Goal: Task Accomplishment & Management: Use online tool/utility

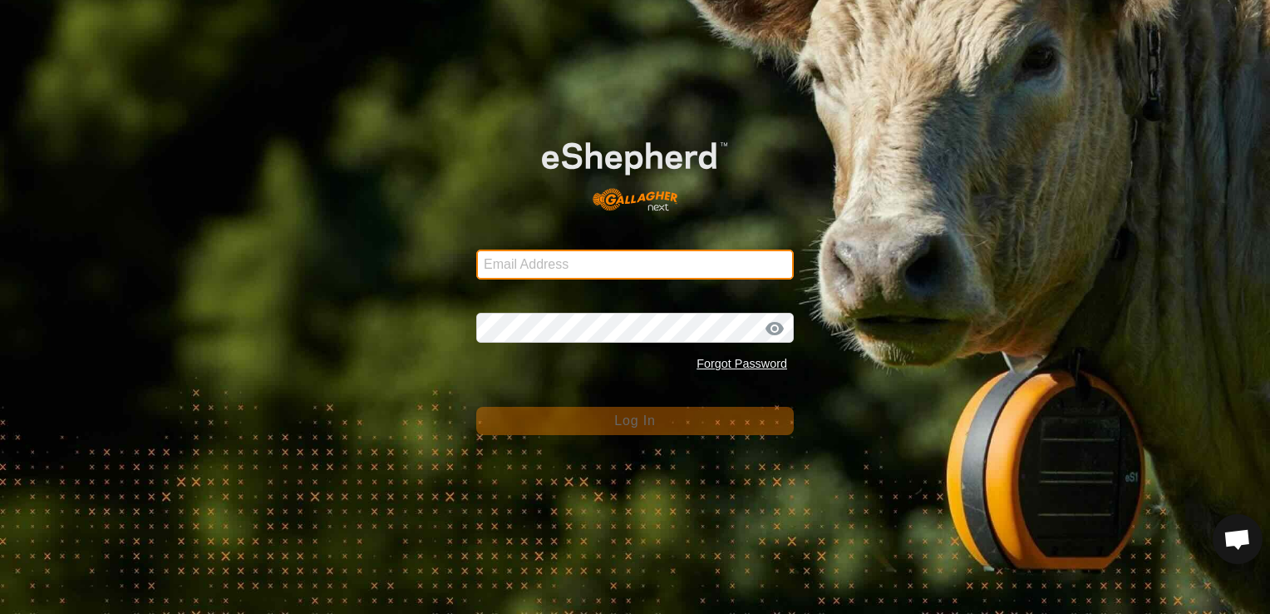
type input "[EMAIL_ADDRESS][DOMAIN_NAME]"
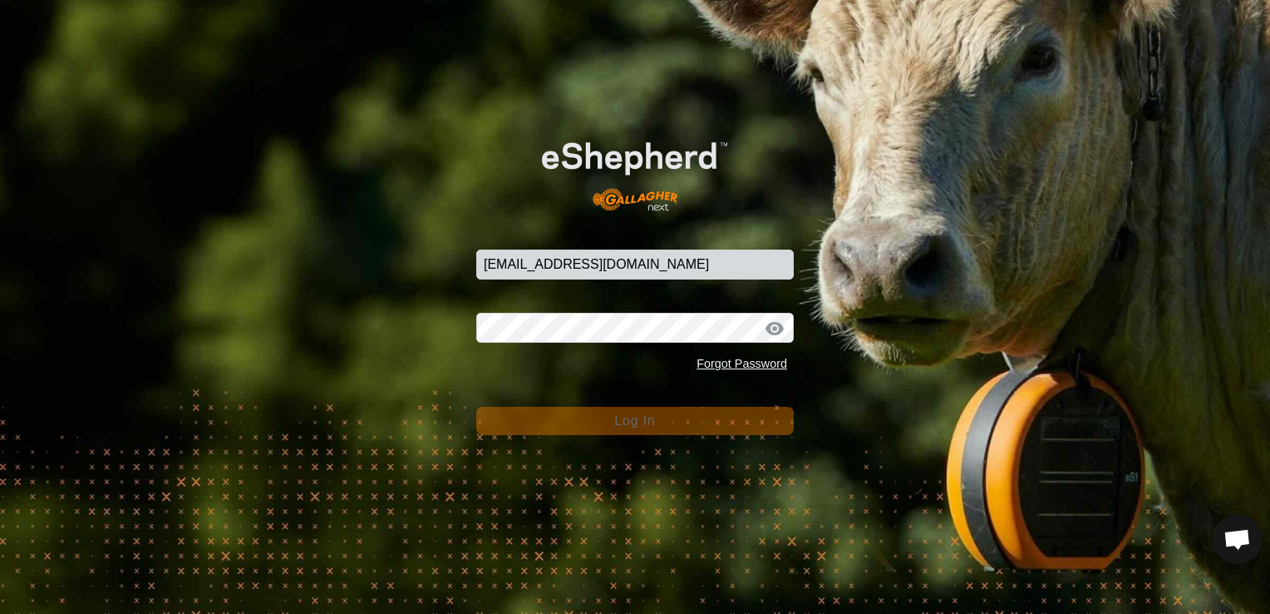
click at [694, 419] on button "Log In" at bounding box center [635, 421] width 318 height 28
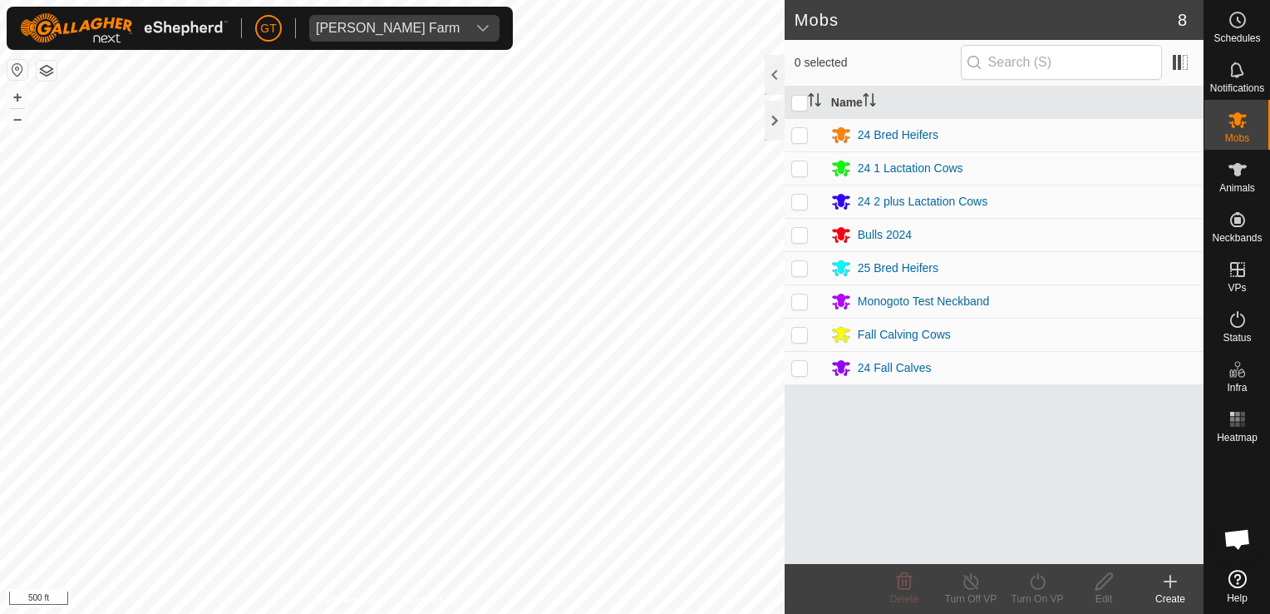
click at [806, 534] on div "Mobs 8 0 selected Name 24 Bred Heifers 24 1 Lactation Cows 24 2 plus Lactation …" at bounding box center [602, 307] width 1204 height 614
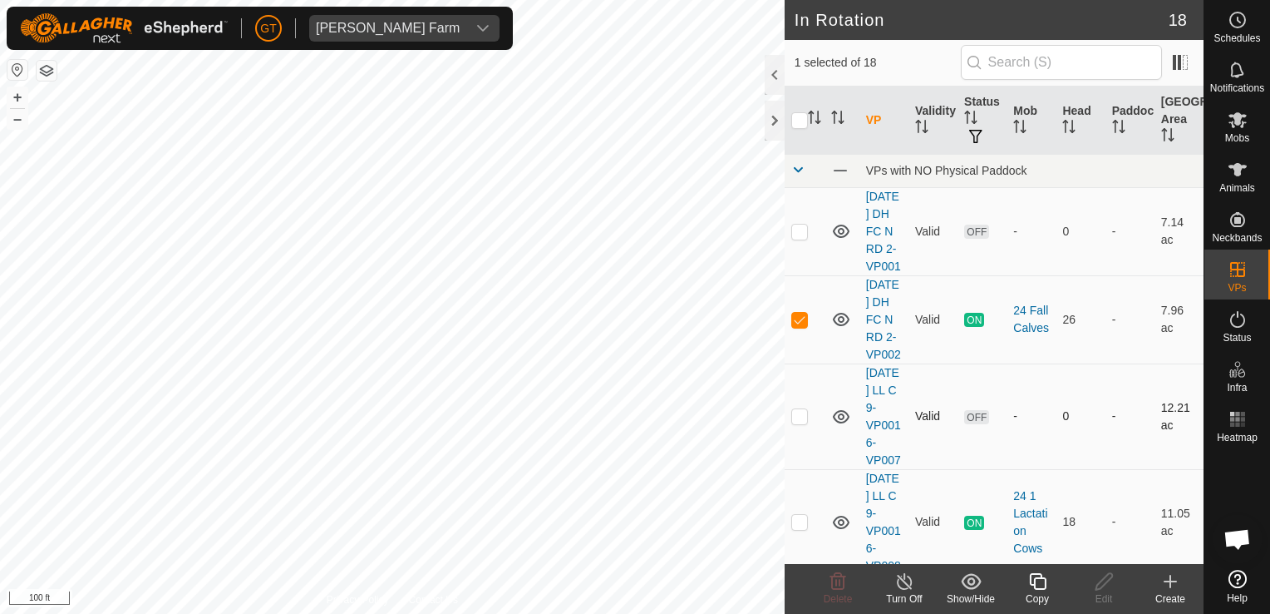
checkbox input "true"
checkbox input "false"
click at [841, 581] on icon at bounding box center [838, 581] width 20 height 20
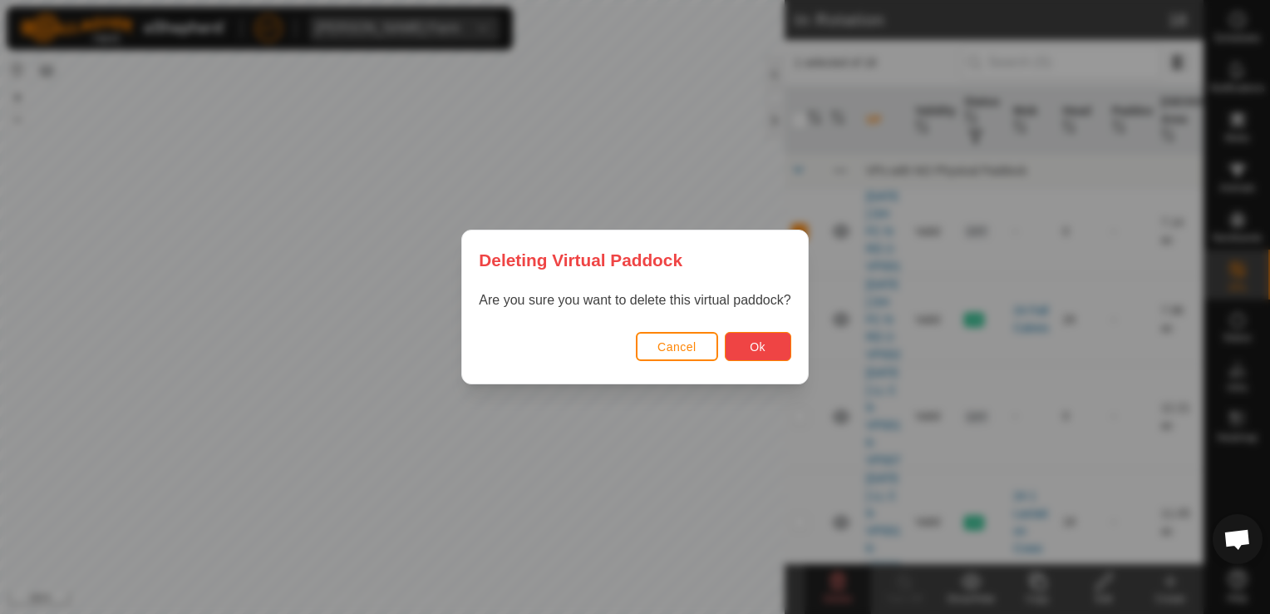
click at [766, 354] on button "Ok" at bounding box center [758, 346] width 67 height 29
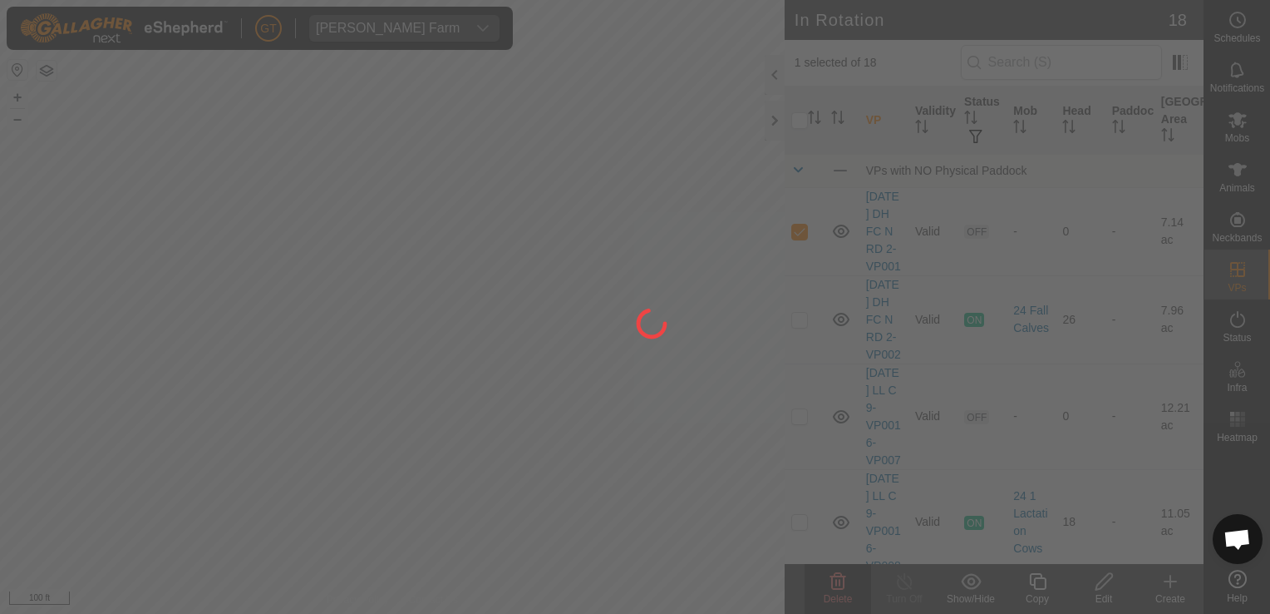
checkbox input "false"
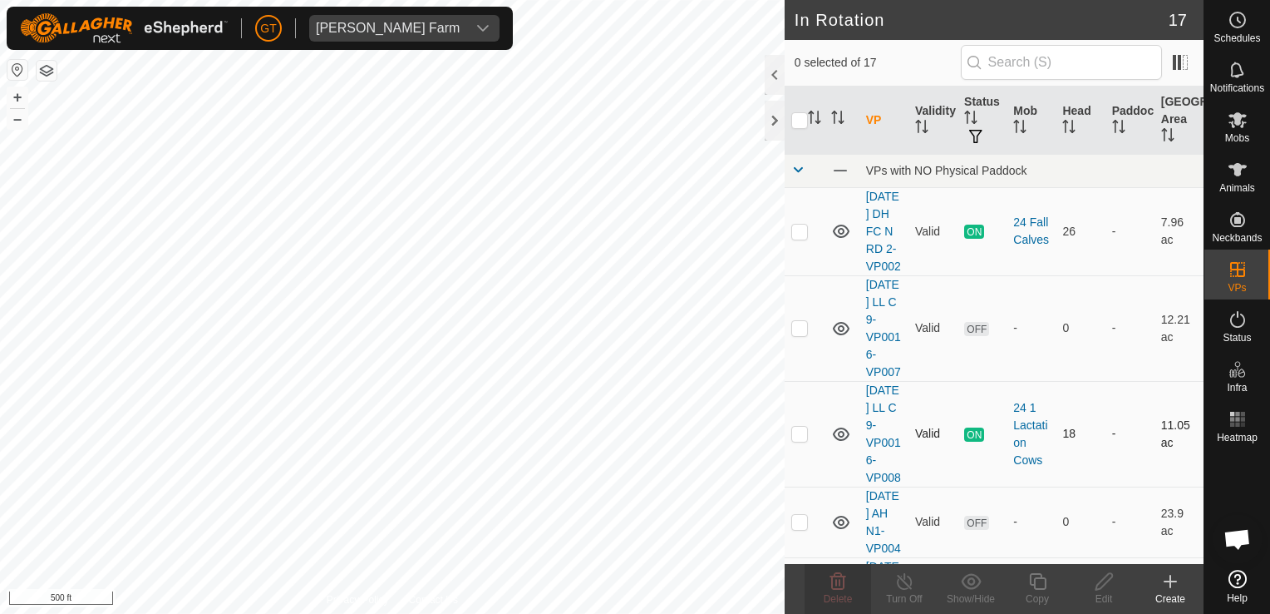
checkbox input "true"
click at [1038, 584] on icon at bounding box center [1038, 581] width 21 height 20
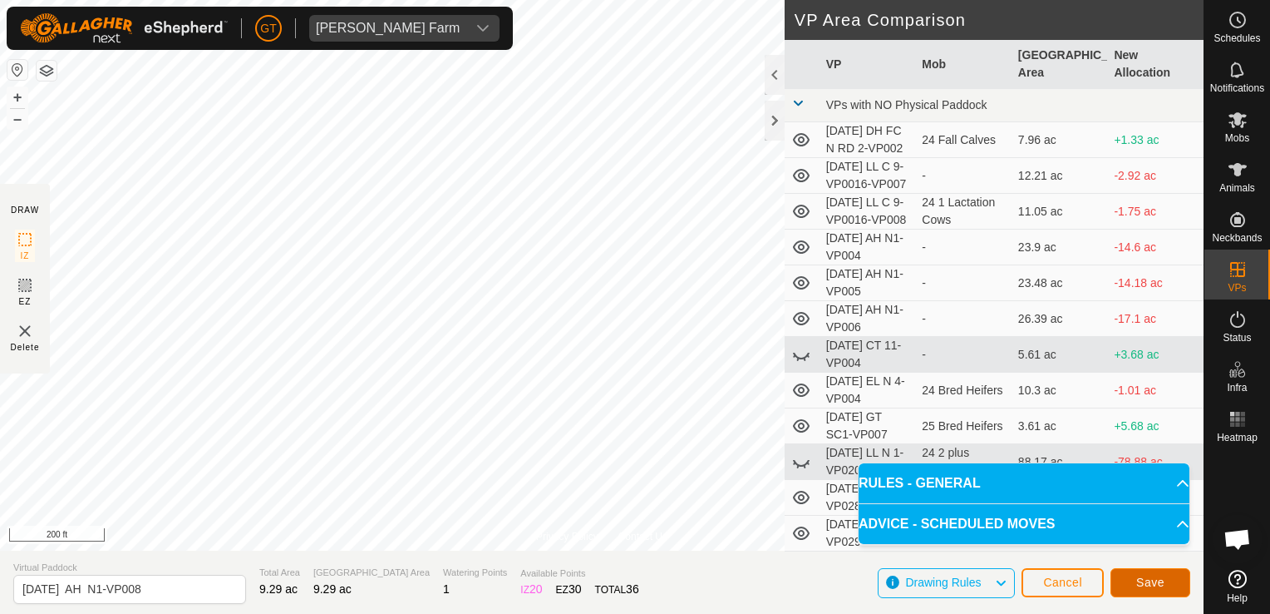
click at [1156, 587] on span "Save" at bounding box center [1150, 581] width 28 height 13
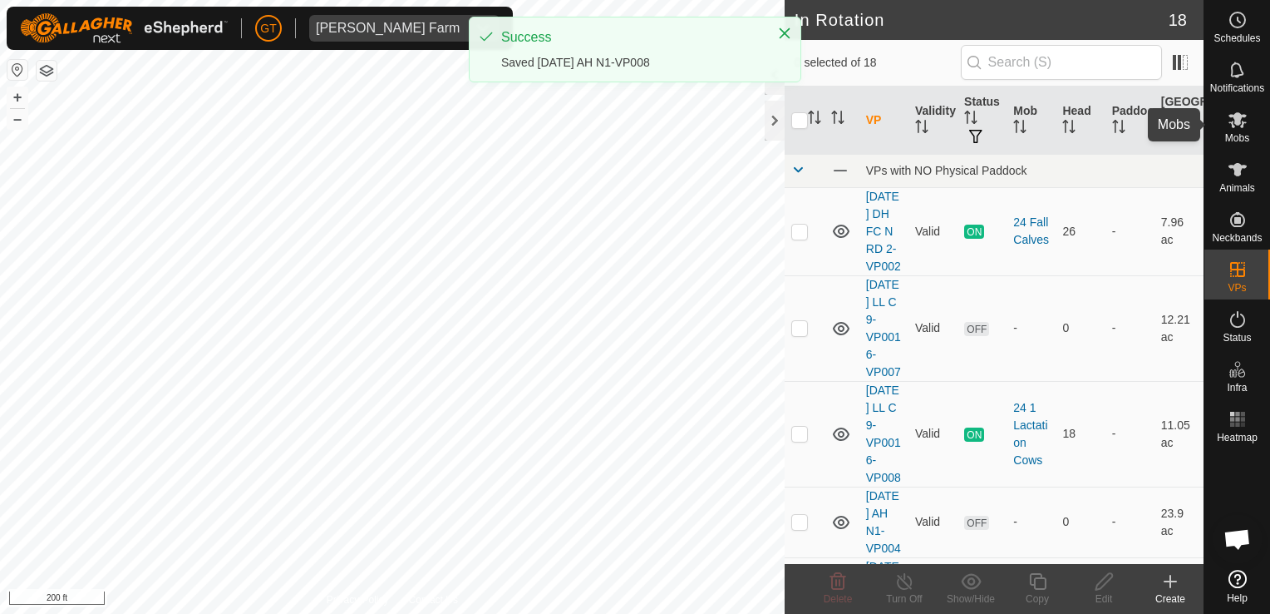
click at [1237, 118] on icon at bounding box center [1238, 120] width 18 height 16
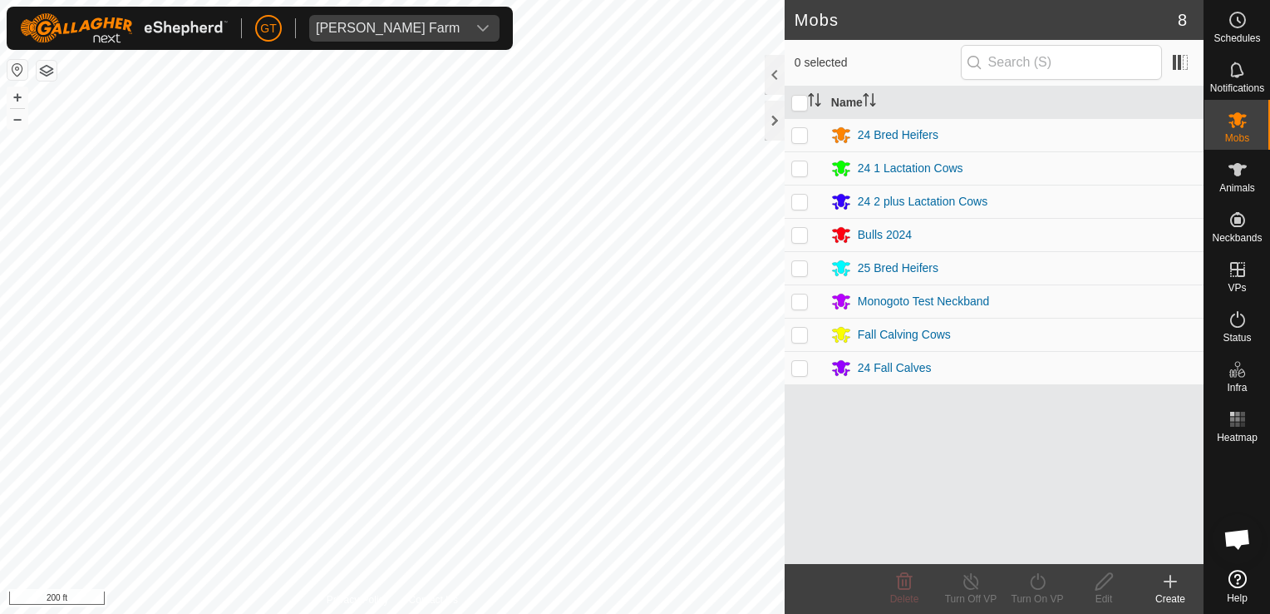
click at [803, 332] on p-checkbox at bounding box center [799, 334] width 17 height 13
checkbox input "true"
click at [1040, 577] on icon at bounding box center [1038, 581] width 21 height 20
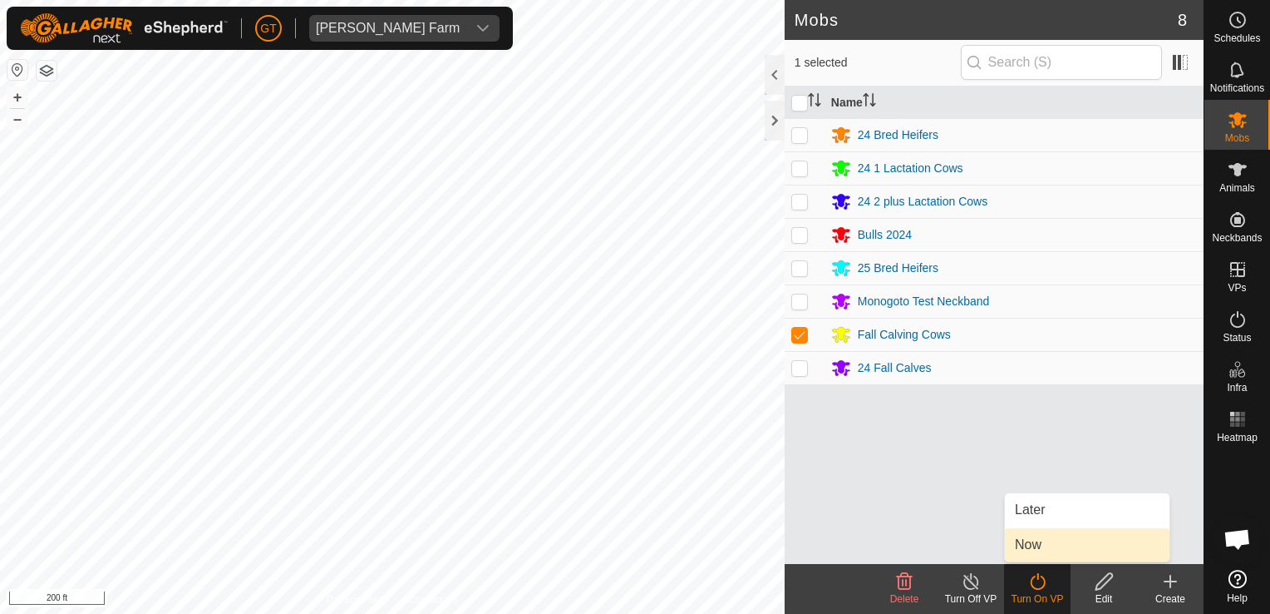
click at [1047, 550] on link "Now" at bounding box center [1087, 544] width 165 height 33
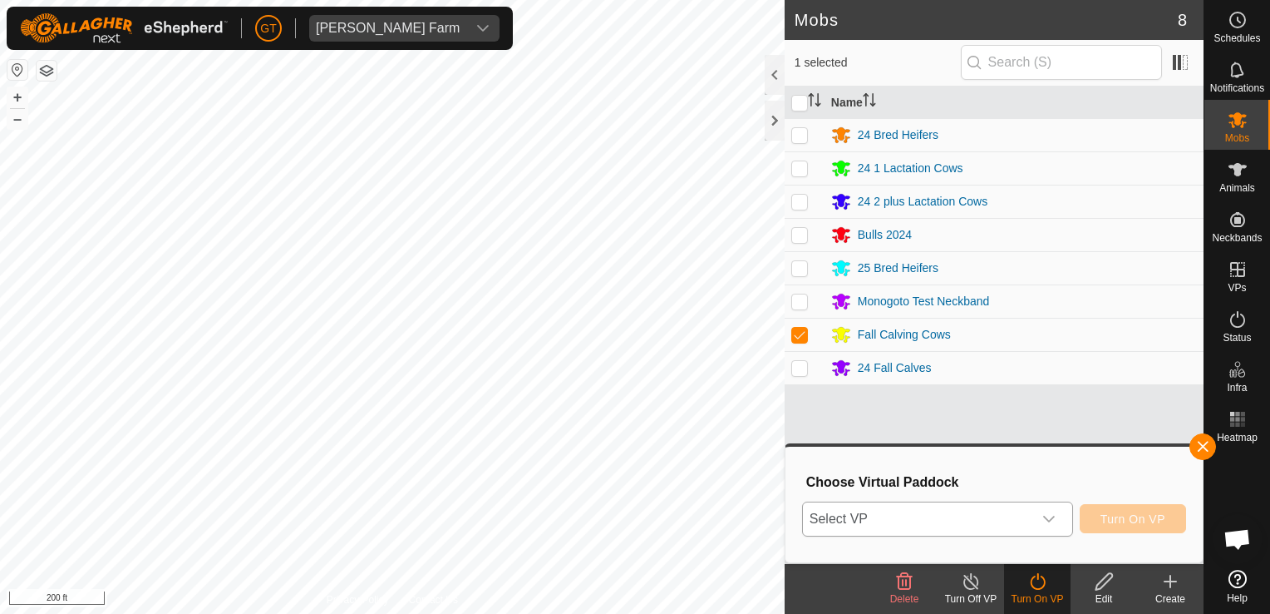
click at [1055, 517] on icon "dropdown trigger" at bounding box center [1049, 518] width 12 height 7
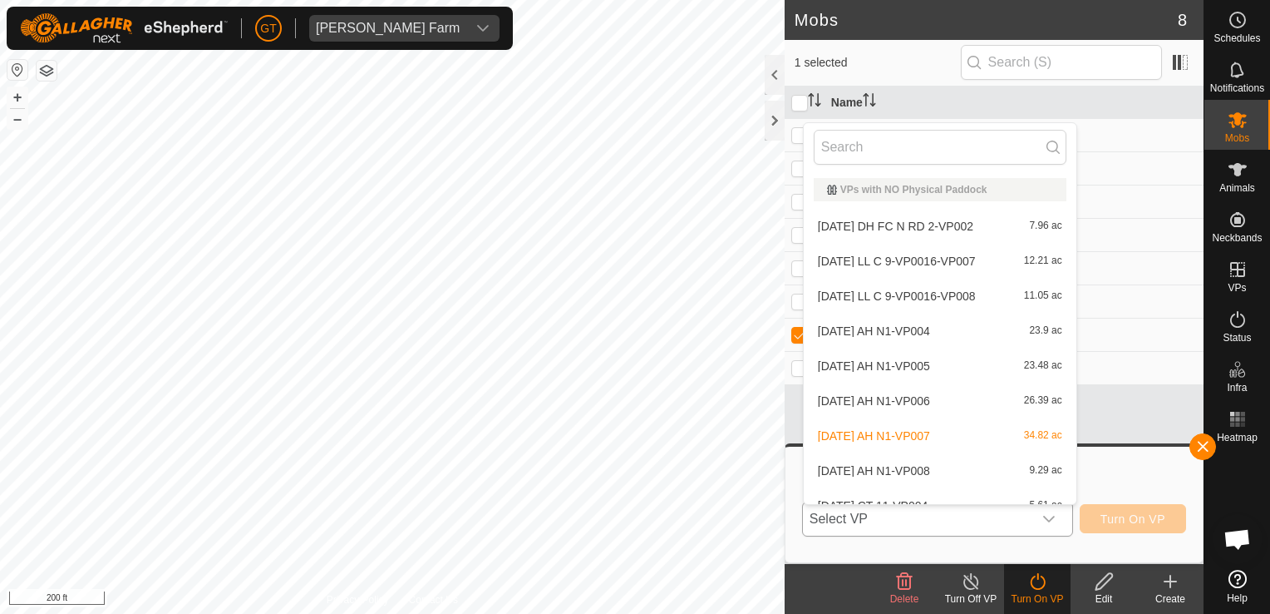
scroll to position [18, 0]
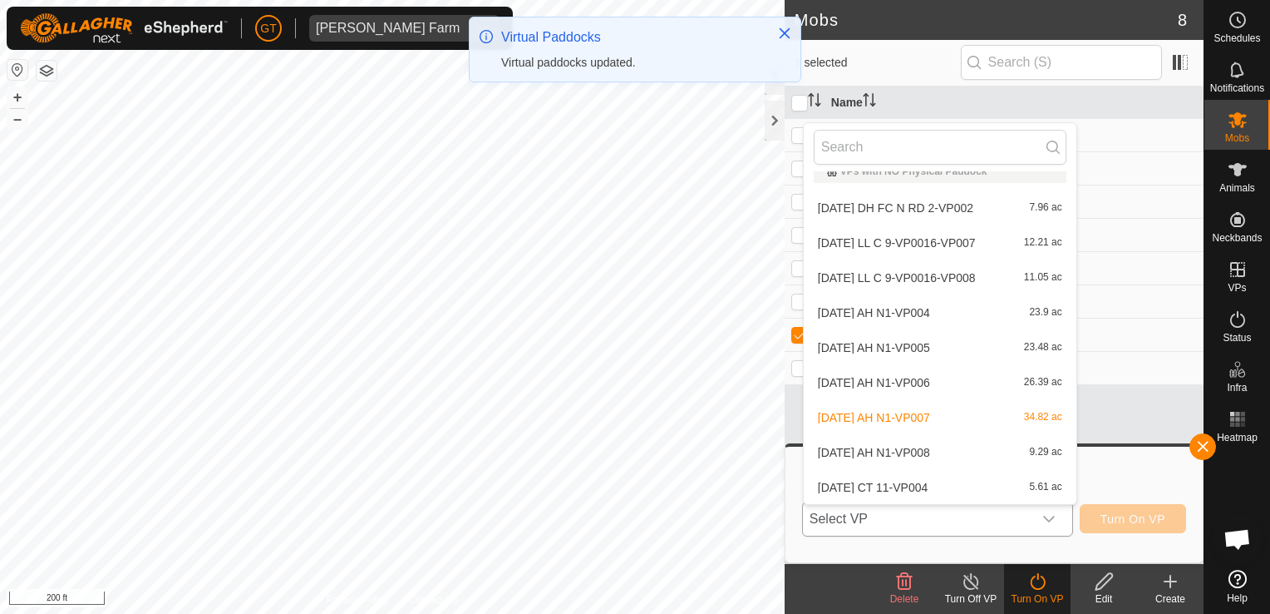
click at [993, 449] on li "[DATE] AH N1-VP008 9.29 ac" at bounding box center [940, 452] width 273 height 33
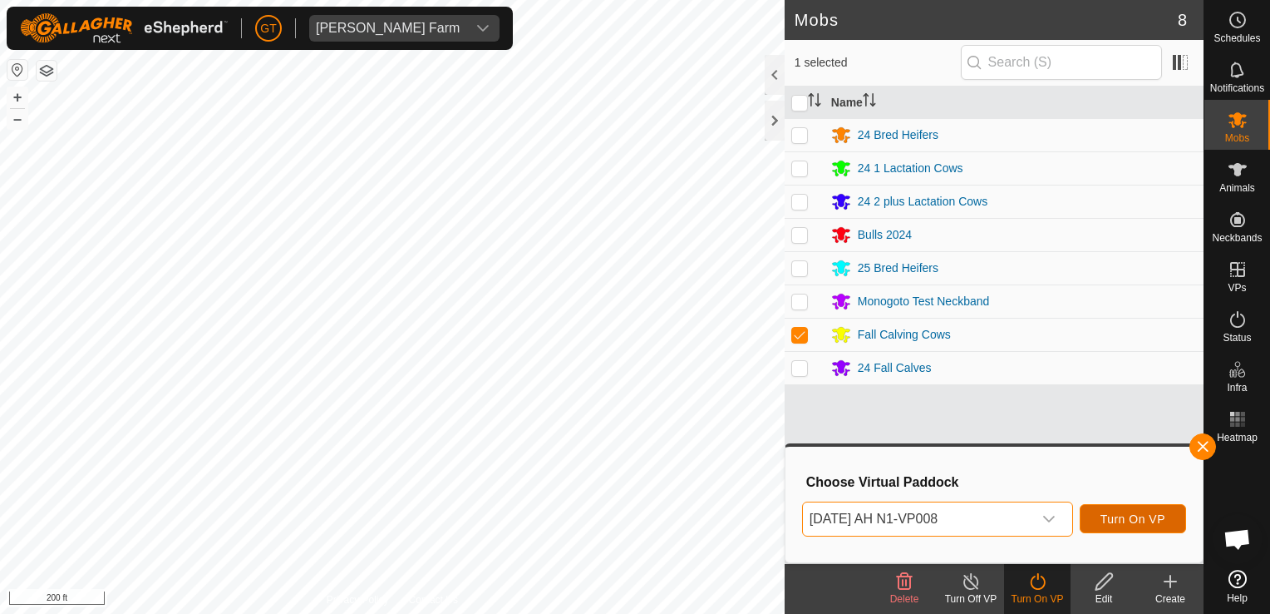
click at [1103, 522] on span "Turn On VP" at bounding box center [1133, 518] width 65 height 13
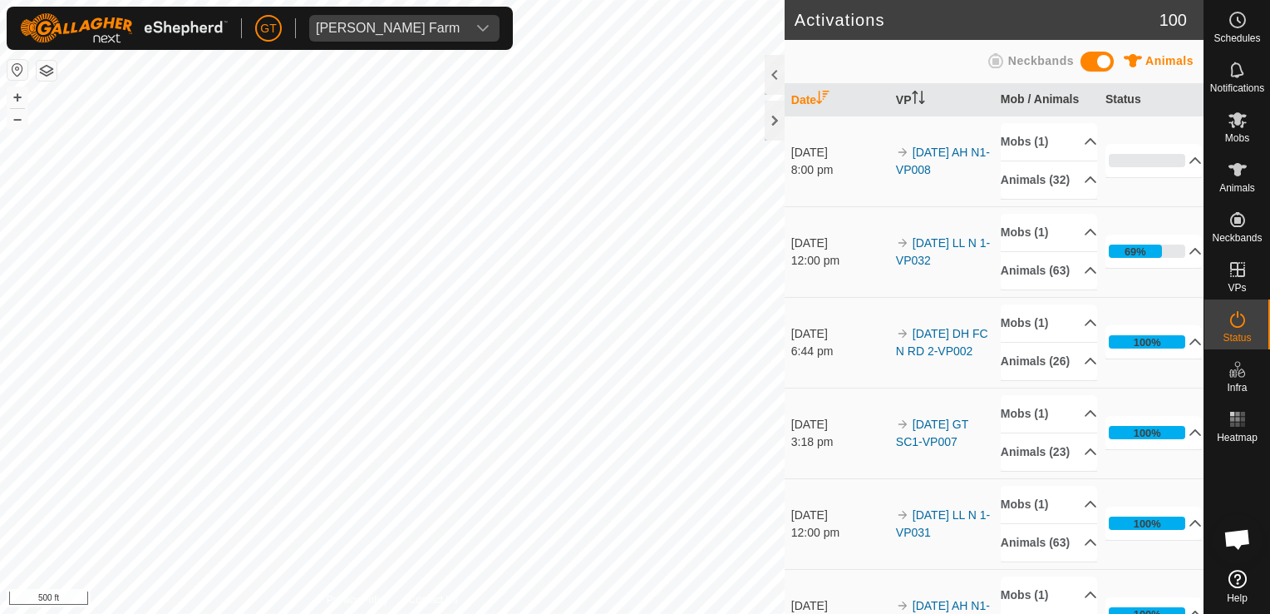
click at [694, 613] on html "[PERSON_NAME] Farm Schedules Notifications Mobs Animals Neckbands VPs Status In…" at bounding box center [635, 307] width 1270 height 614
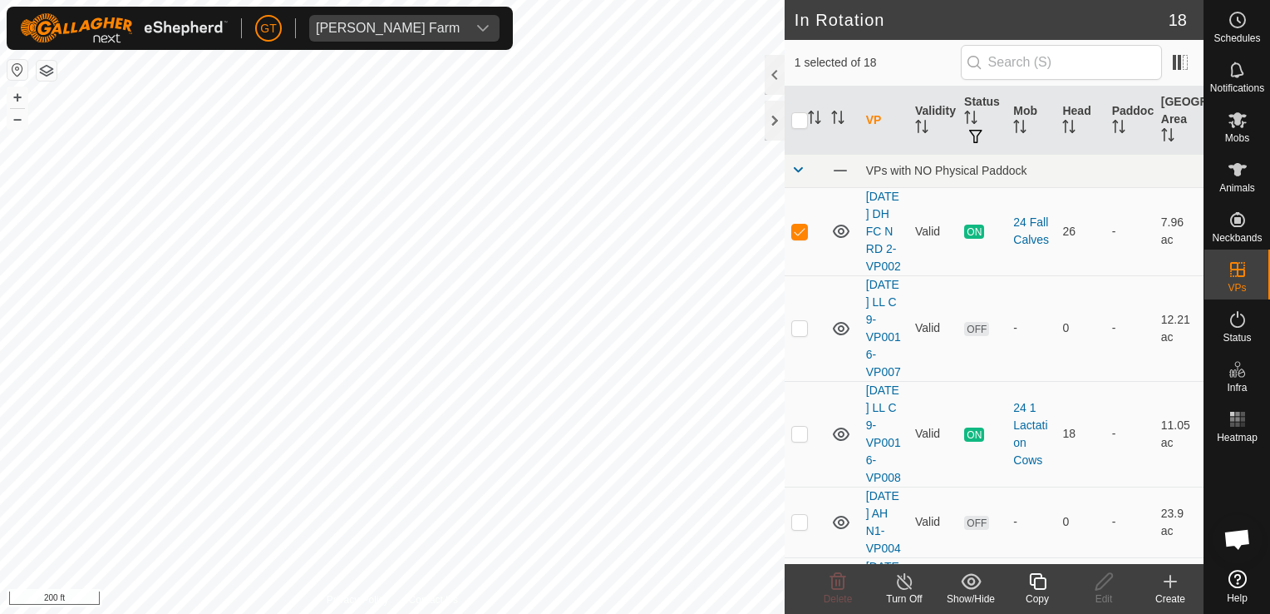
click at [1038, 585] on icon at bounding box center [1038, 581] width 21 height 20
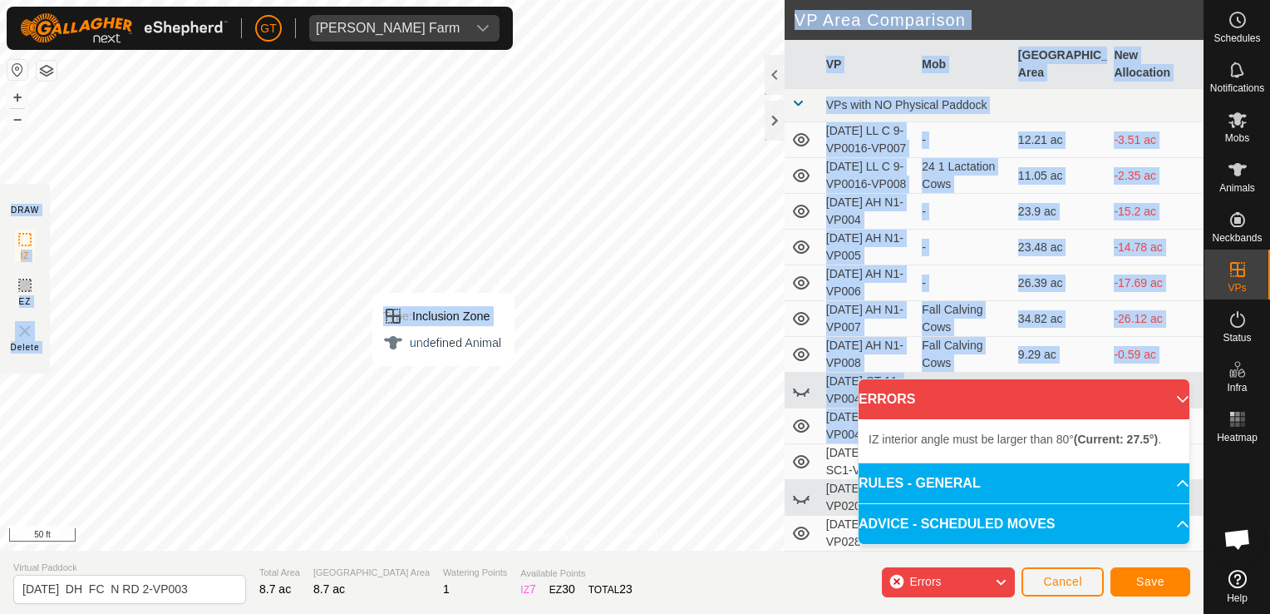
click at [443, 382] on div "Privacy Policy Contact Us Type: Inclusion Zone undefined Animal + – ⇧ i 50 ft D…" at bounding box center [602, 307] width 1204 height 614
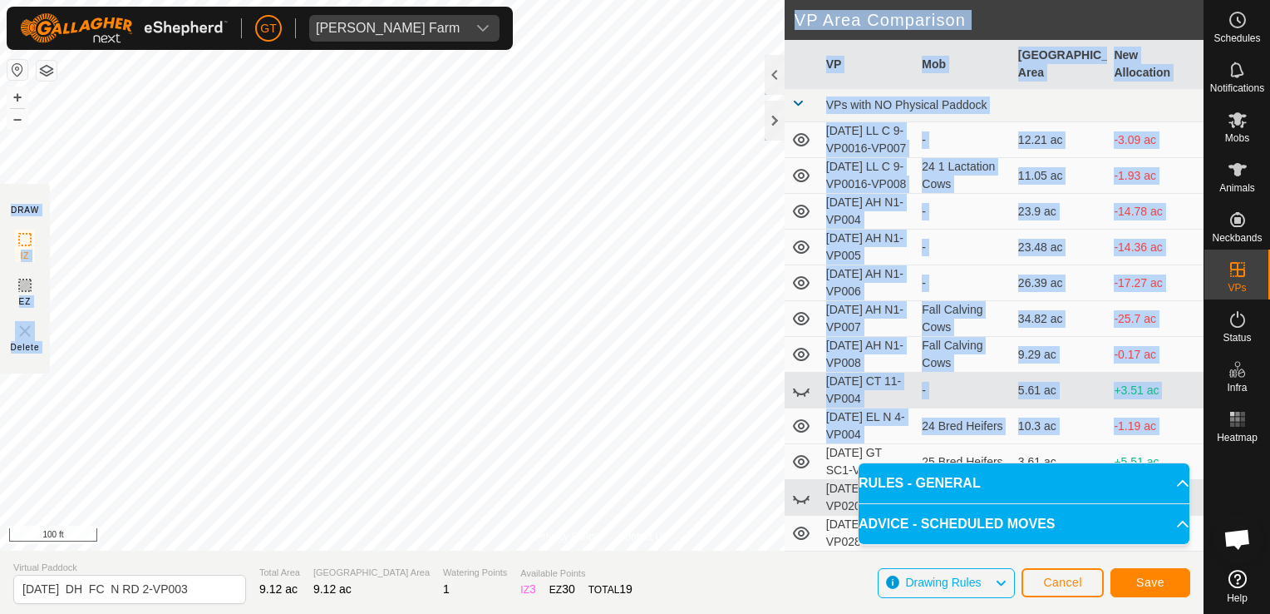
click at [1071, 125] on td "12.21 ac" at bounding box center [1060, 140] width 96 height 36
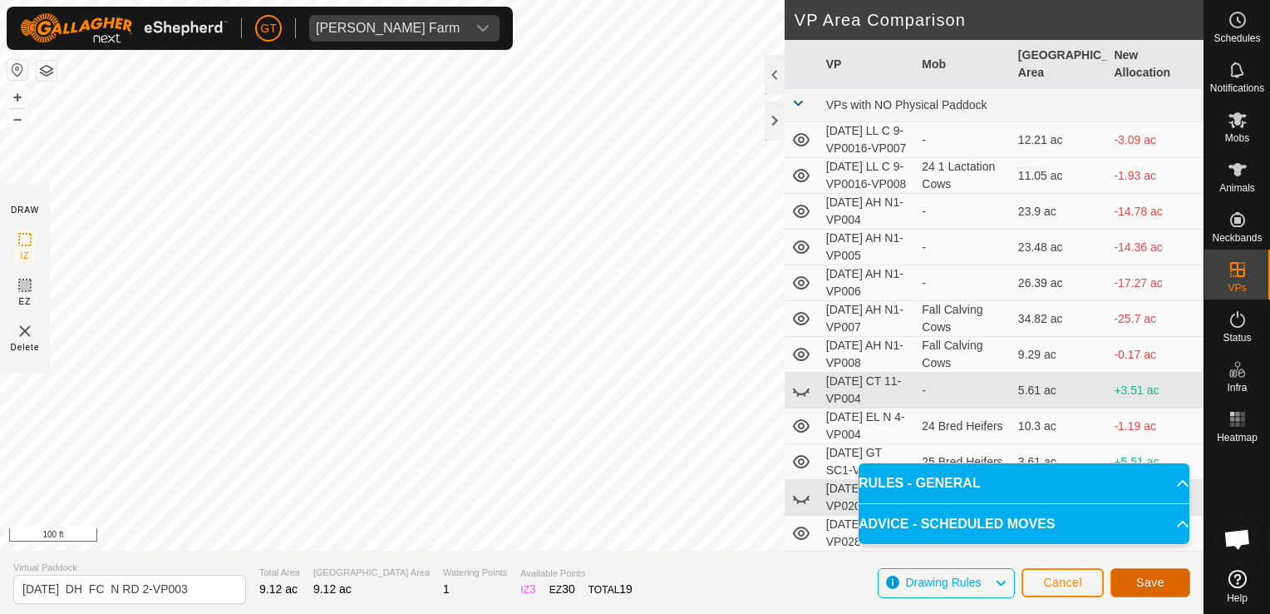
click at [1139, 584] on span "Save" at bounding box center [1150, 581] width 28 height 13
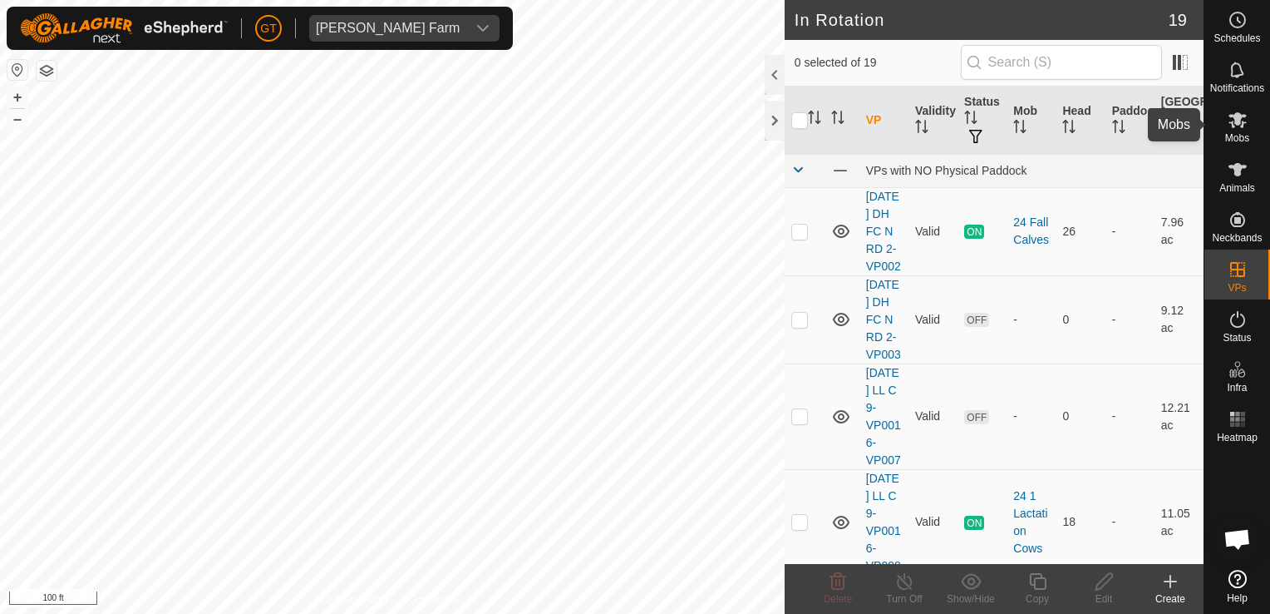
click at [1239, 115] on icon at bounding box center [1238, 120] width 18 height 16
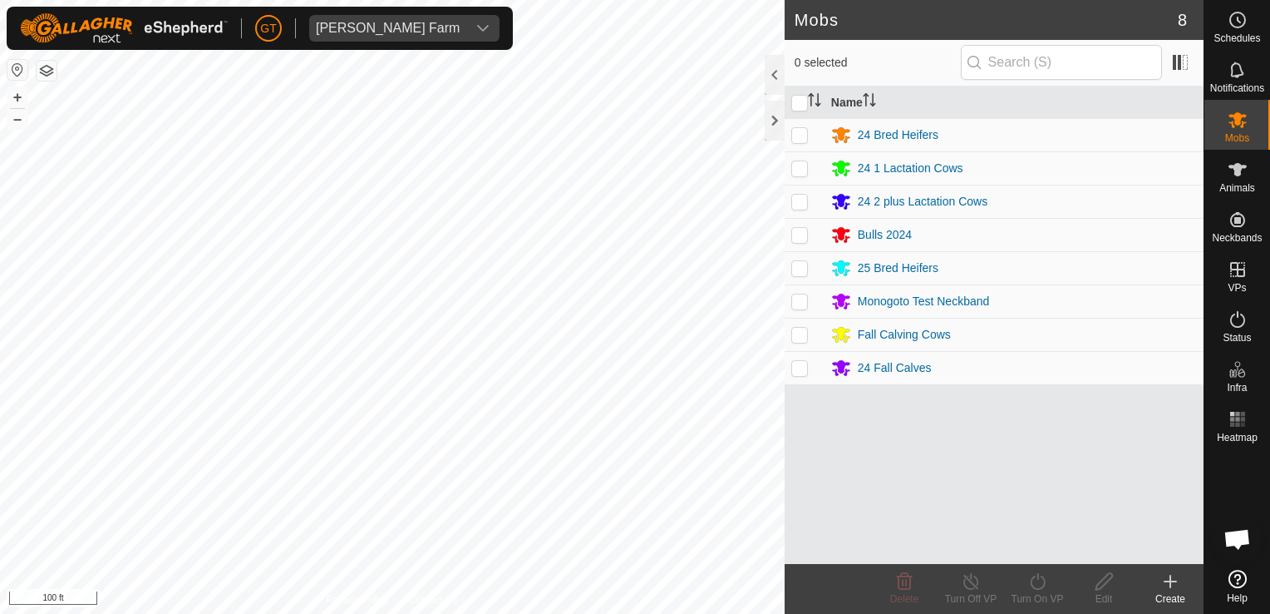
click at [799, 367] on p-checkbox at bounding box center [799, 367] width 17 height 13
checkbox input "true"
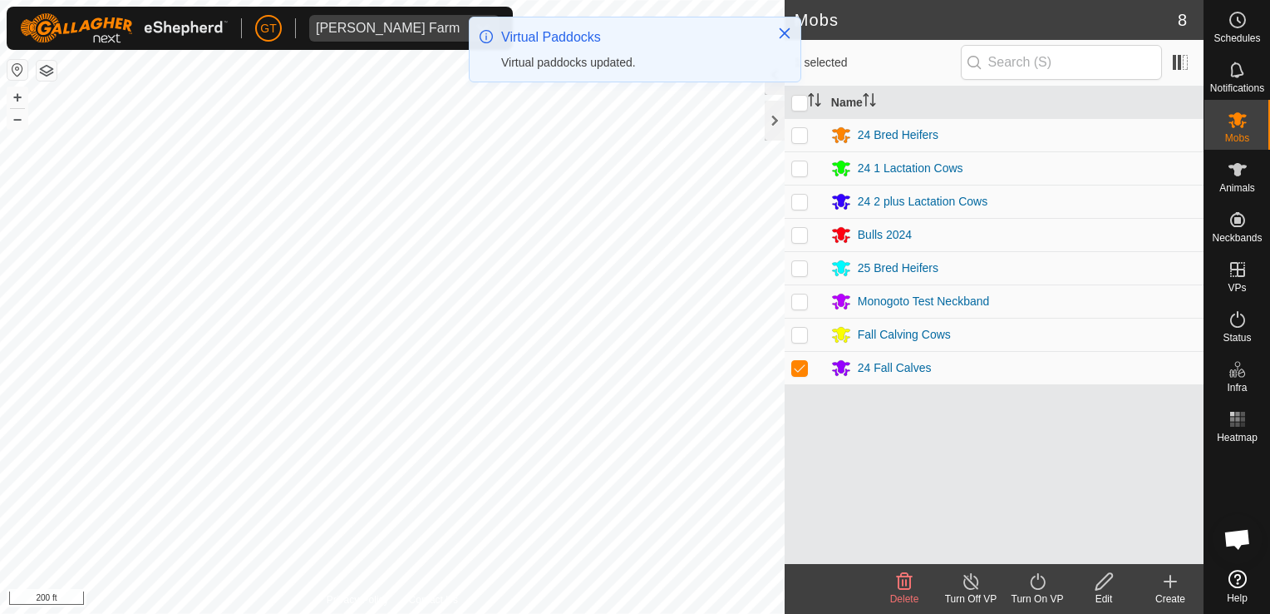
click at [1041, 579] on icon at bounding box center [1038, 581] width 21 height 20
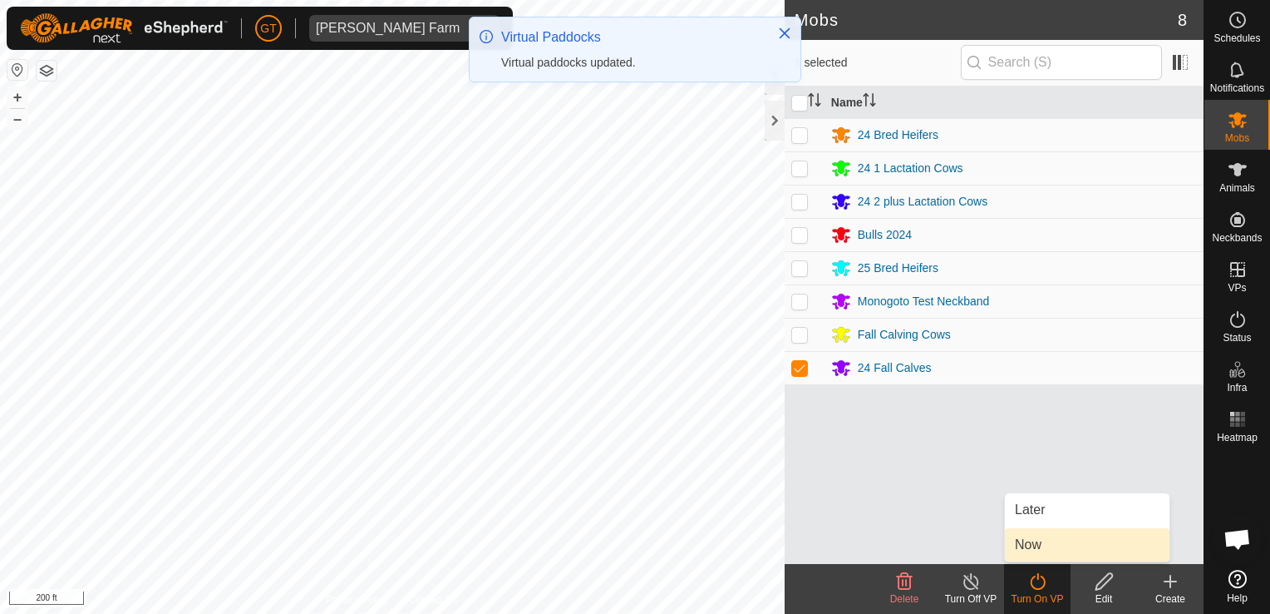
click at [1038, 550] on link "Now" at bounding box center [1087, 544] width 165 height 33
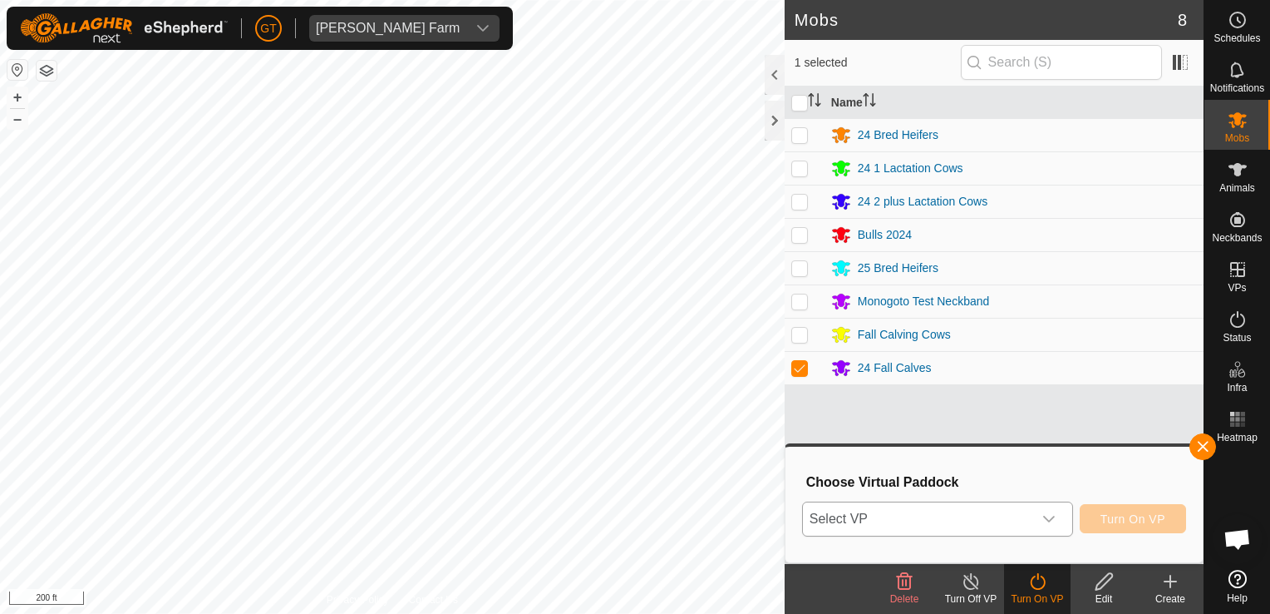
click at [1052, 517] on icon "dropdown trigger" at bounding box center [1049, 518] width 13 height 13
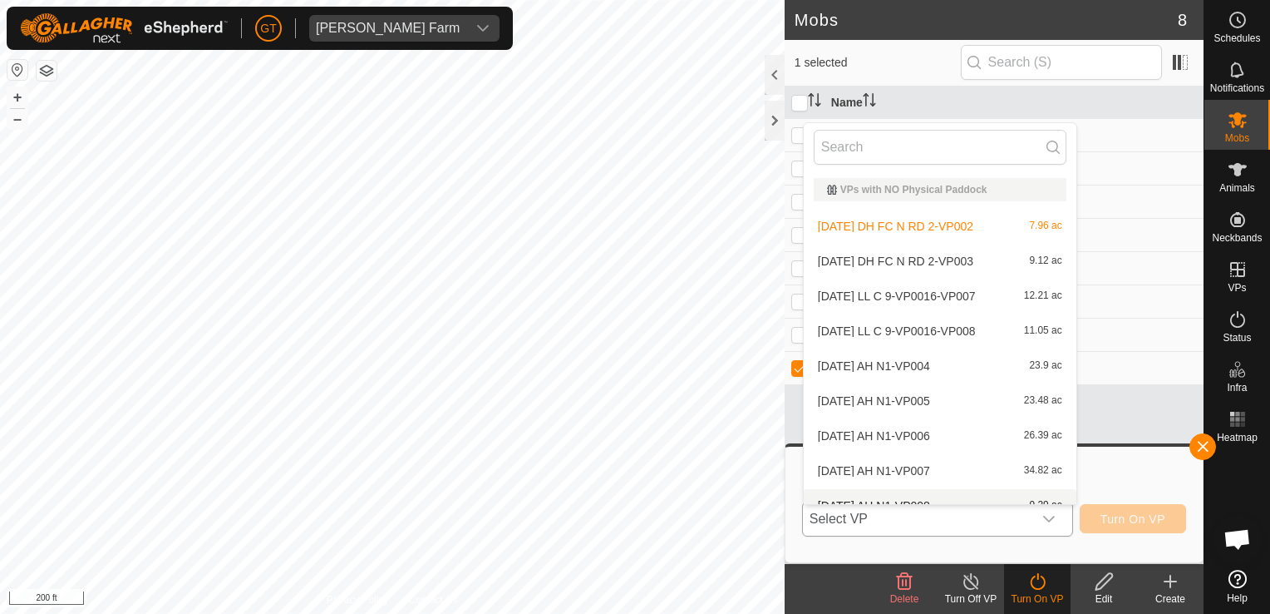
scroll to position [18, 0]
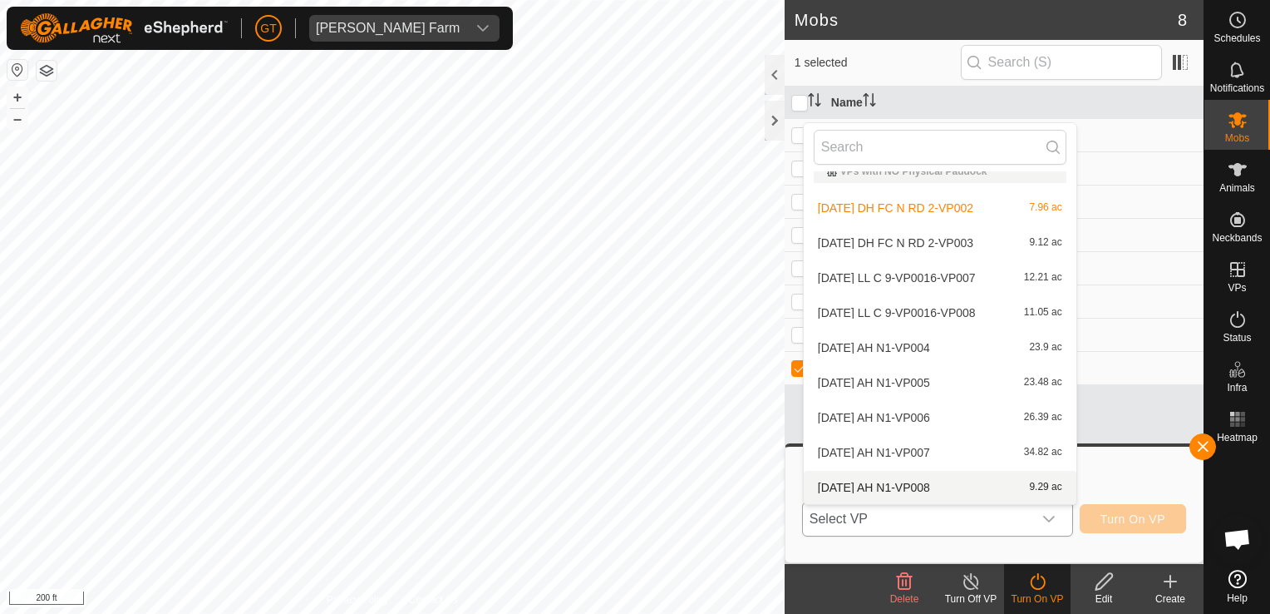
click at [905, 504] on body "[PERSON_NAME] Farm Schedules Notifications Mobs Animals Neckbands VPs Status In…" at bounding box center [635, 307] width 1270 height 614
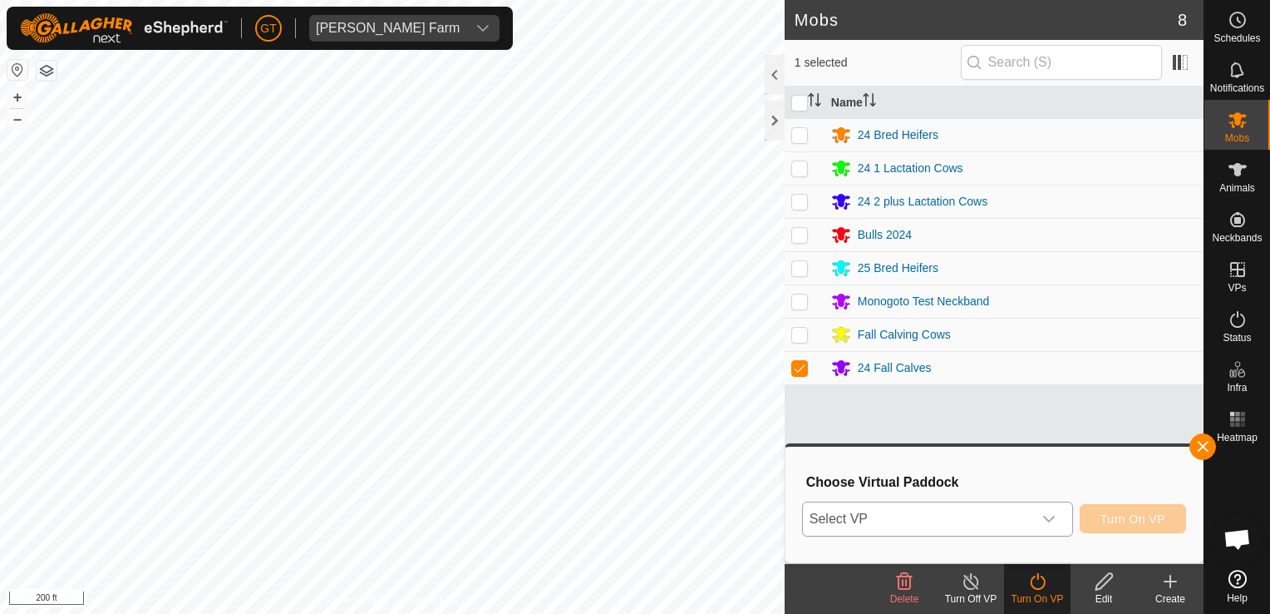
click at [1051, 521] on icon "dropdown trigger" at bounding box center [1049, 518] width 13 height 13
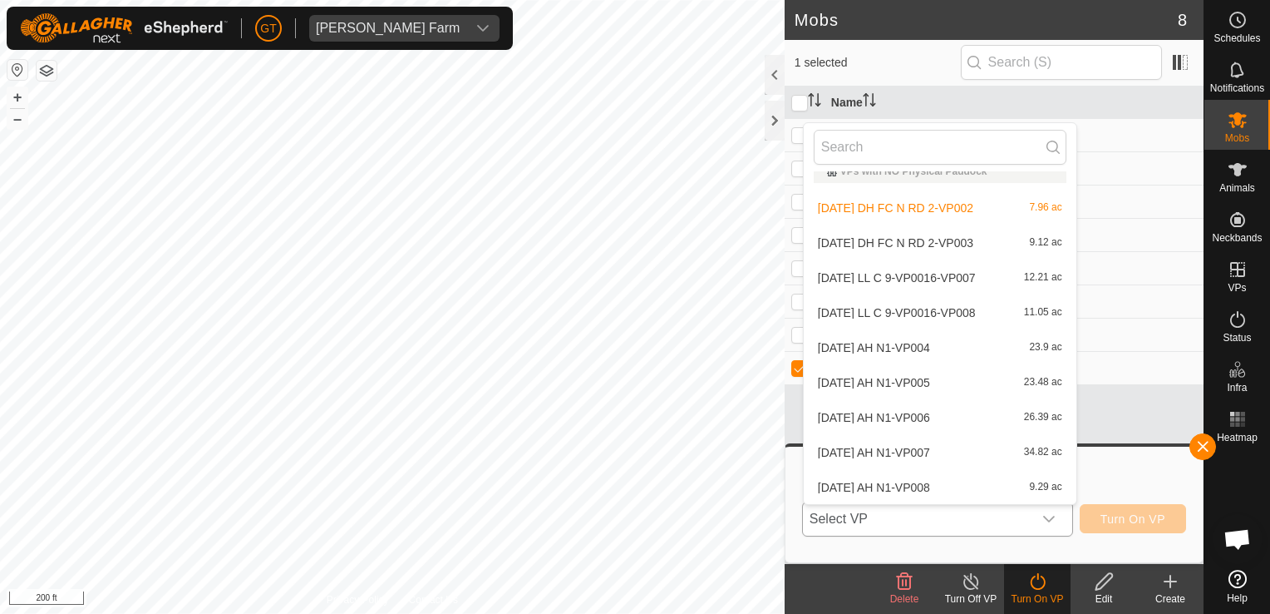
click at [935, 234] on li "[DATE] DH FC N RD 2-VP003 9.12 ac" at bounding box center [940, 242] width 273 height 33
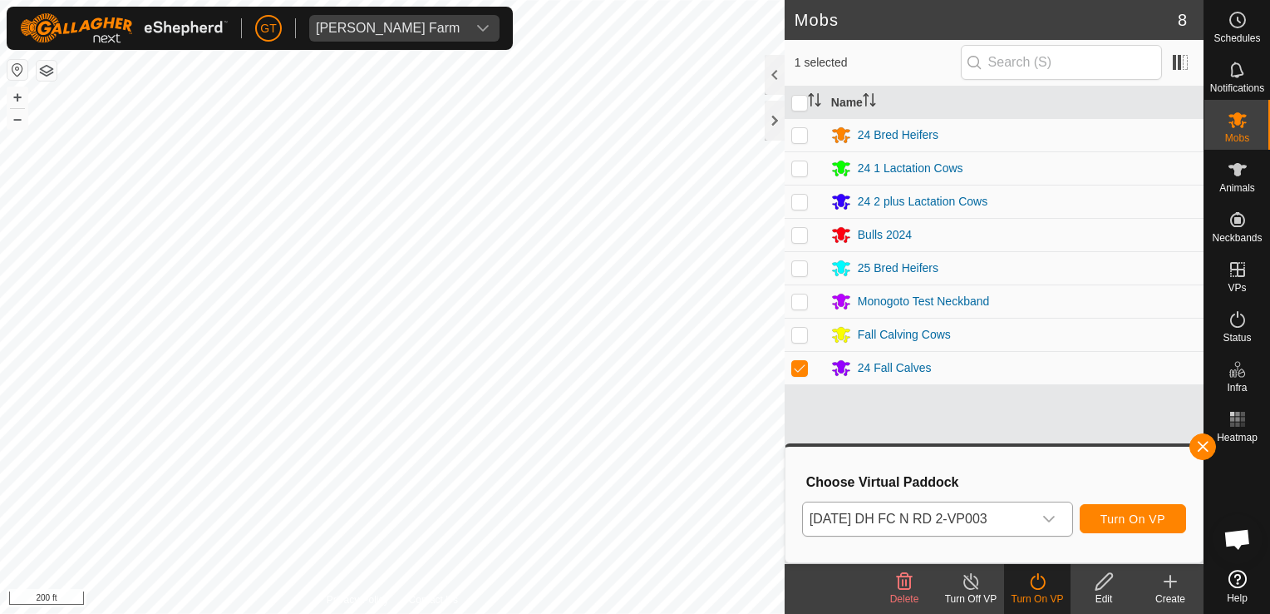
click at [971, 407] on div "Mobs 8 1 selected Name 24 Bred Heifers 24 1 Lactation Cows 24 2 plus Lactation …" at bounding box center [602, 307] width 1204 height 614
click at [1124, 520] on span "Turn On VP" at bounding box center [1133, 518] width 65 height 13
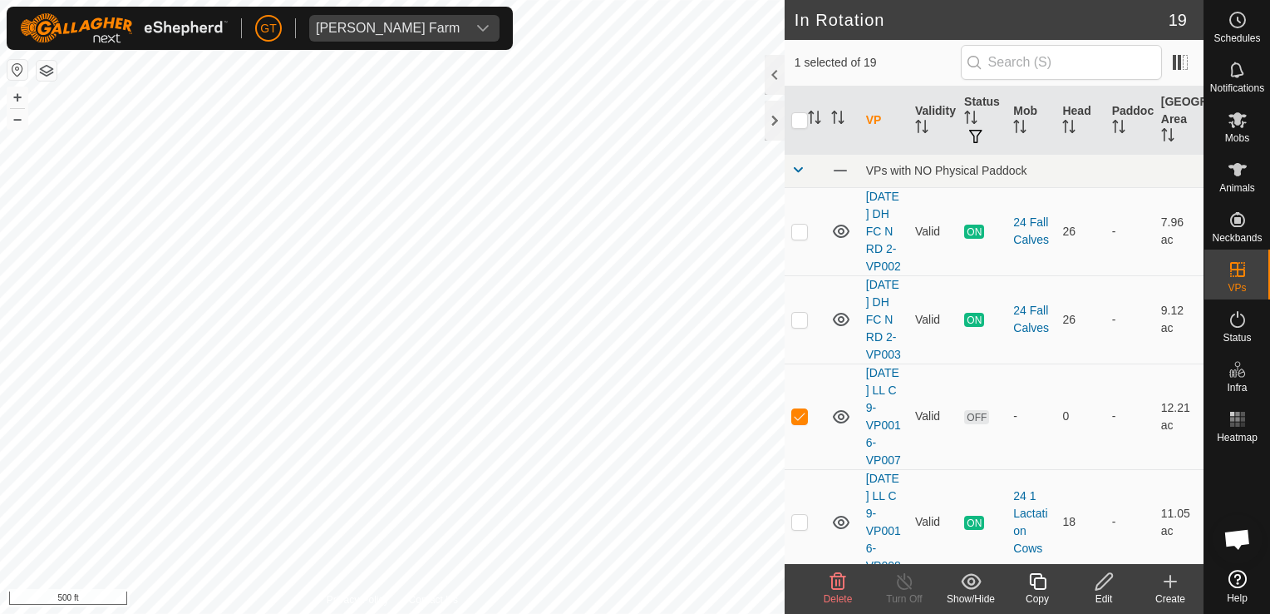
click at [838, 585] on icon at bounding box center [838, 581] width 20 height 20
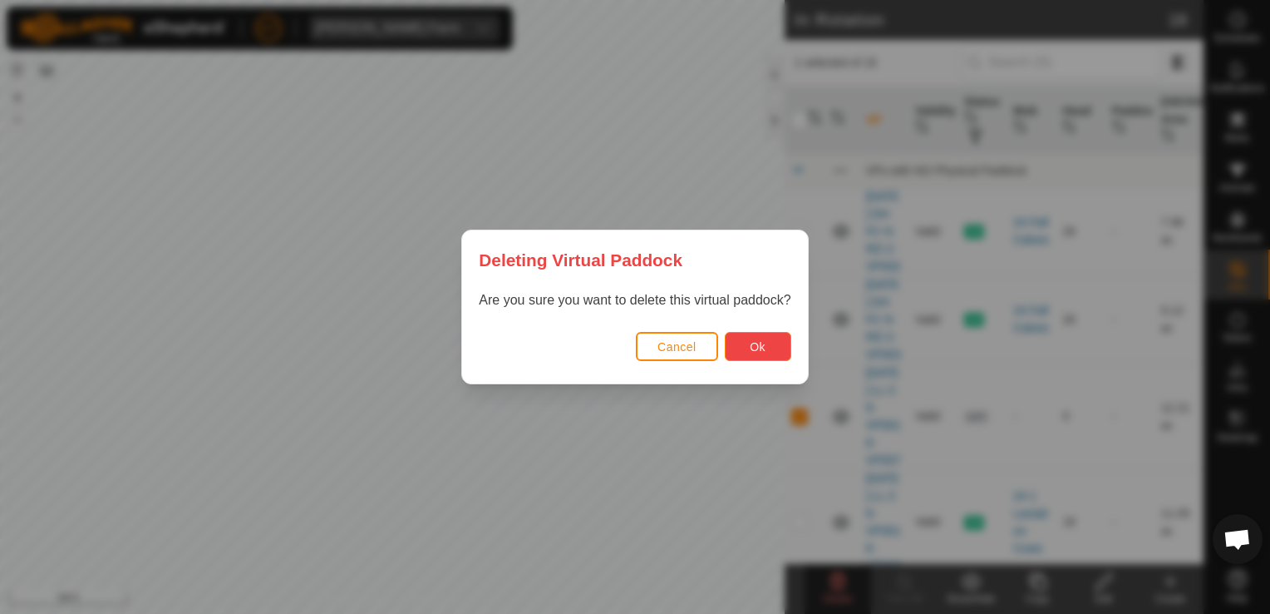
click at [750, 353] on button "Ok" at bounding box center [758, 346] width 67 height 29
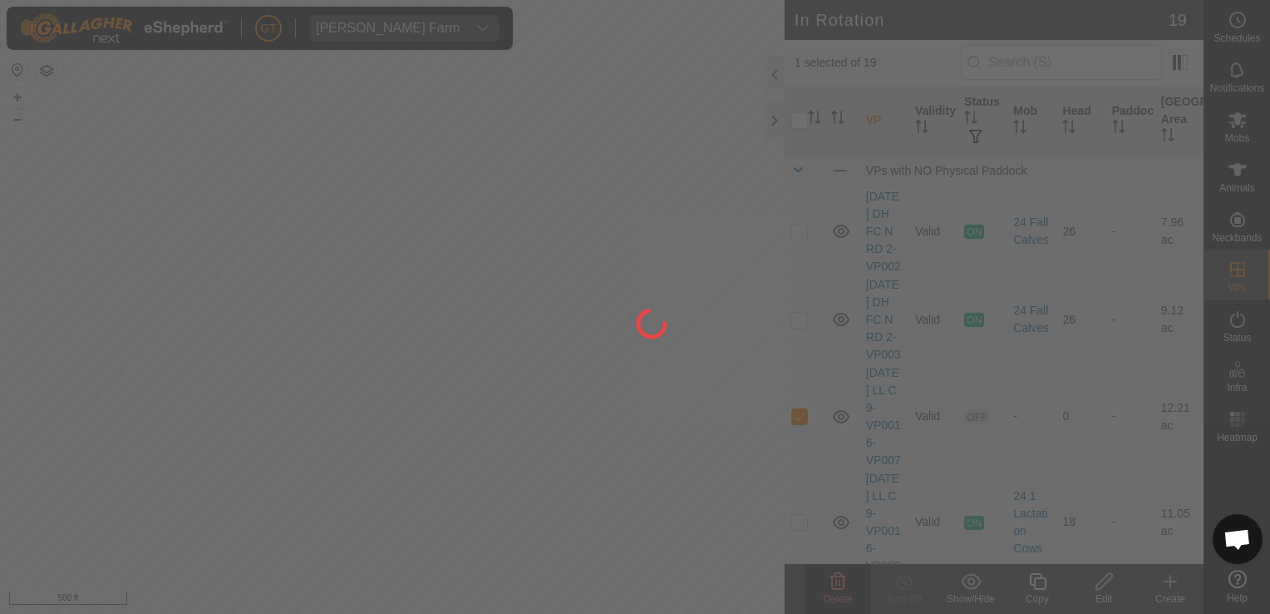
checkbox input "false"
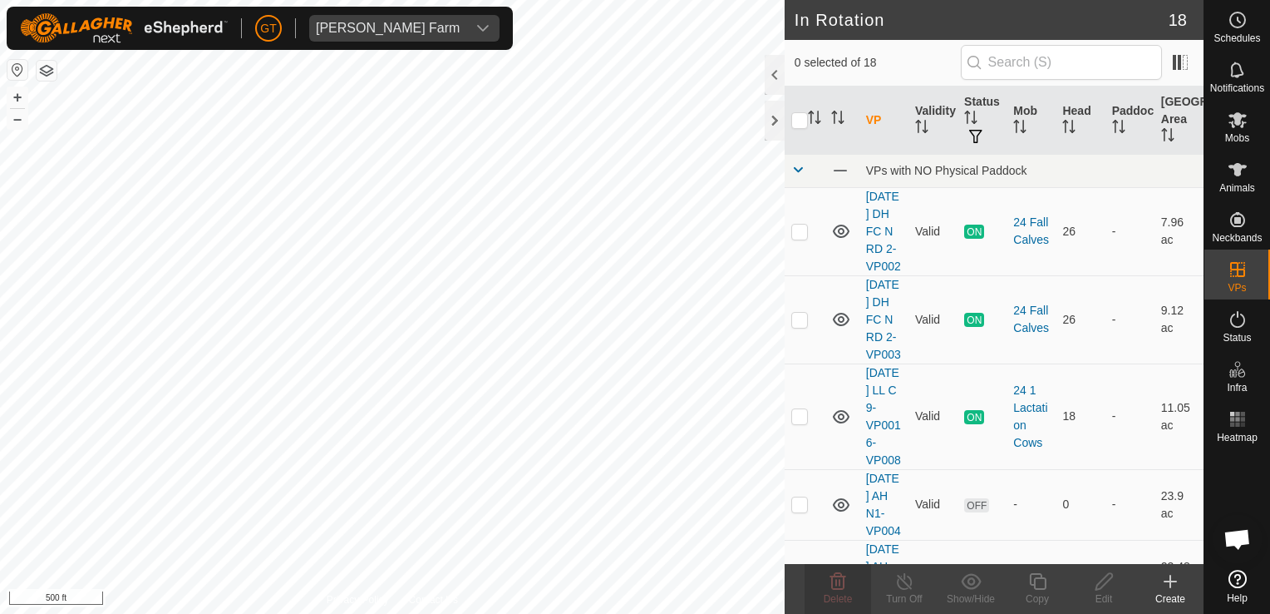
checkbox input "true"
checkbox input "false"
click at [818, 469] on td at bounding box center [805, 416] width 40 height 106
checkbox input "false"
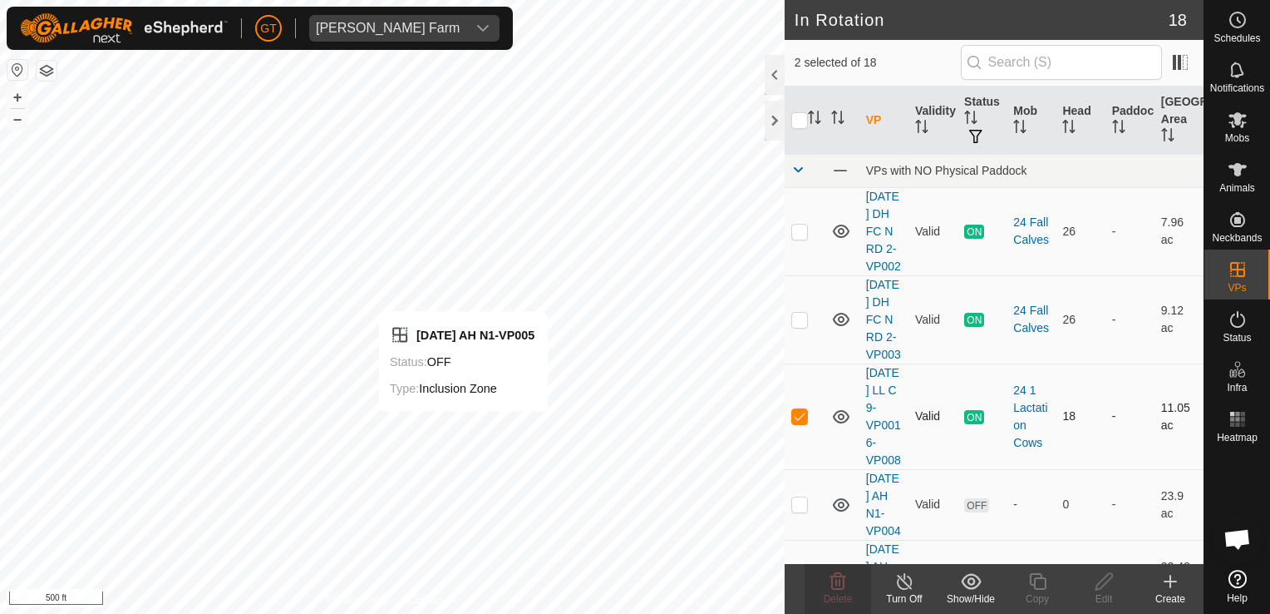
checkbox input "true"
checkbox input "false"
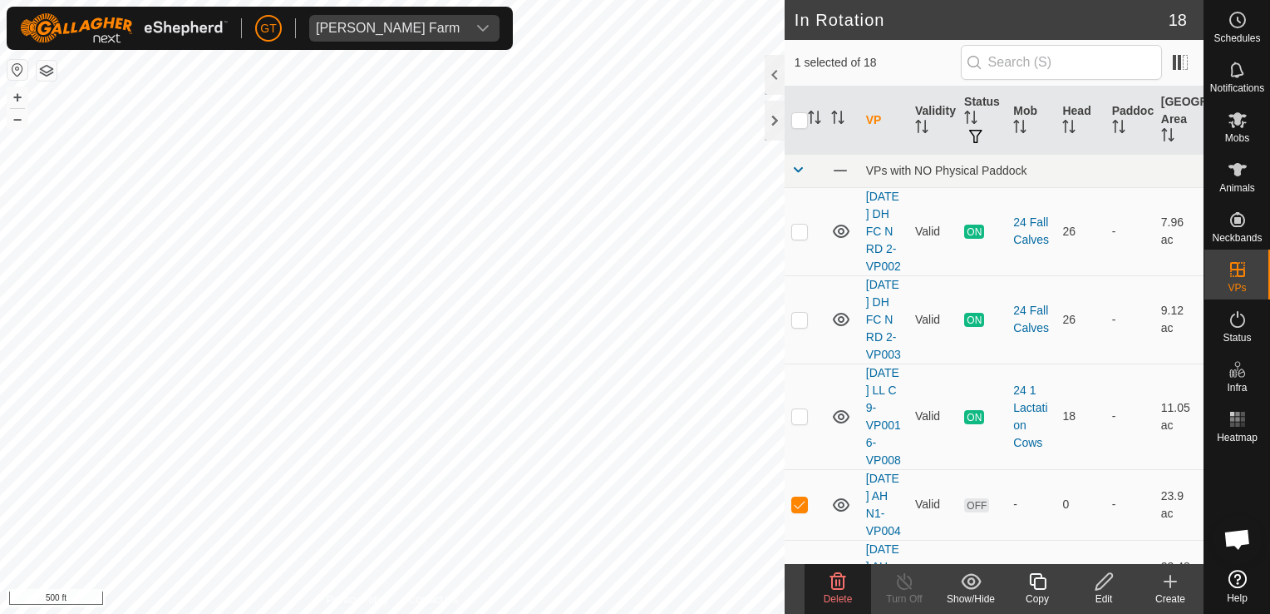
click at [839, 587] on icon at bounding box center [838, 581] width 20 height 20
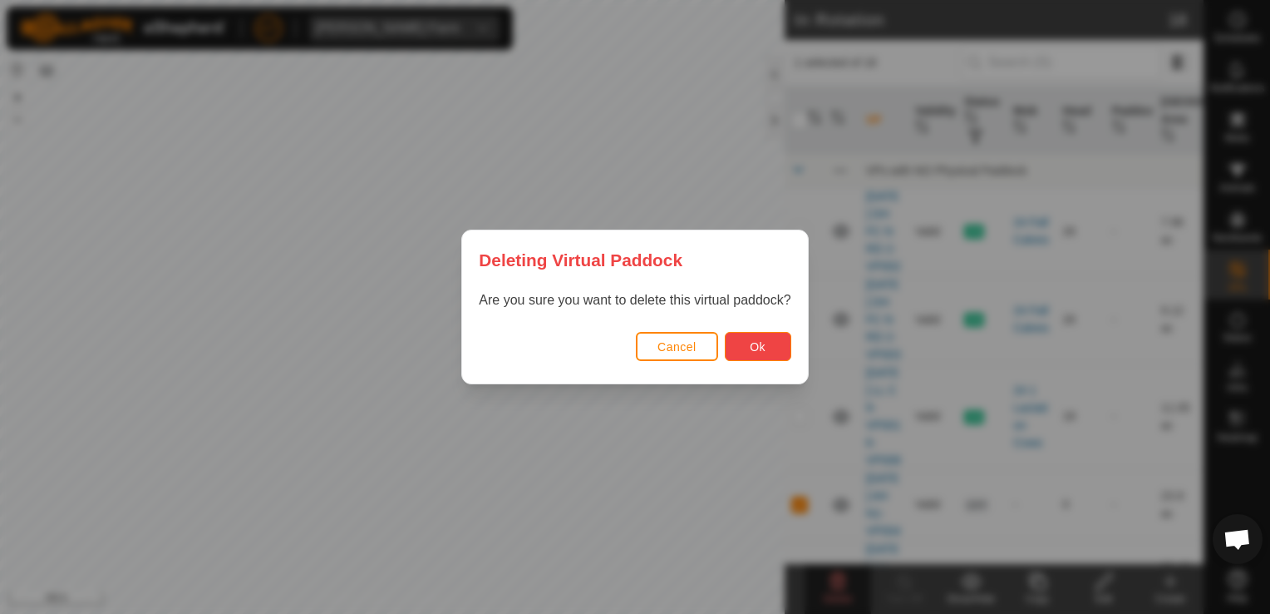
click at [755, 334] on button "Ok" at bounding box center [758, 346] width 67 height 29
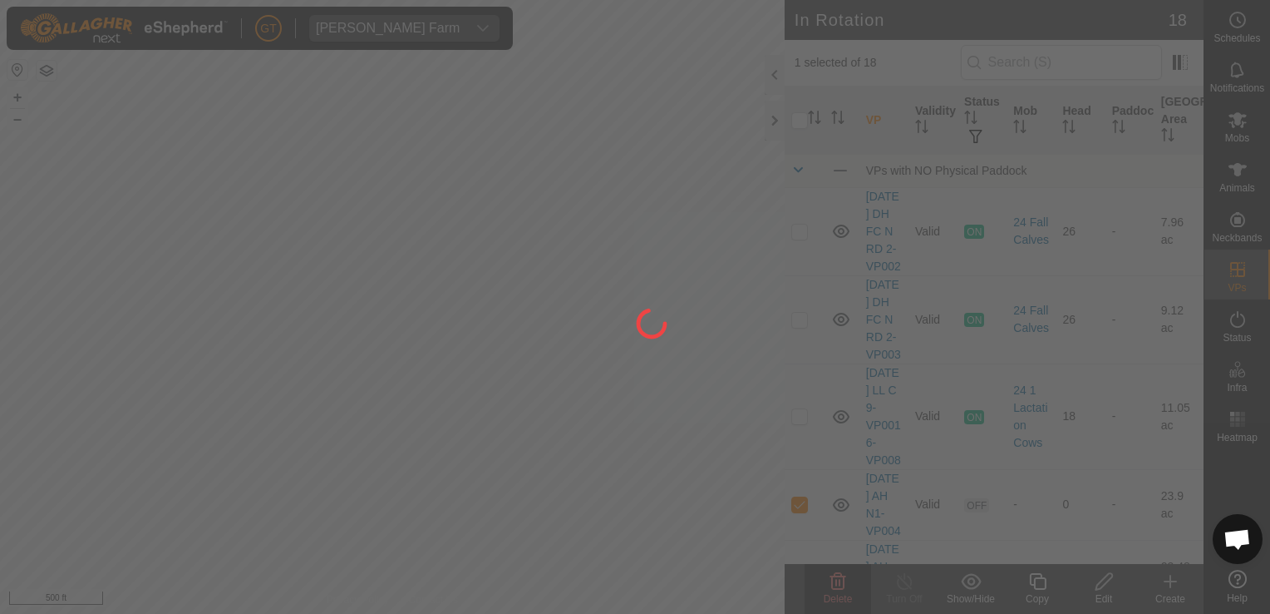
checkbox input "false"
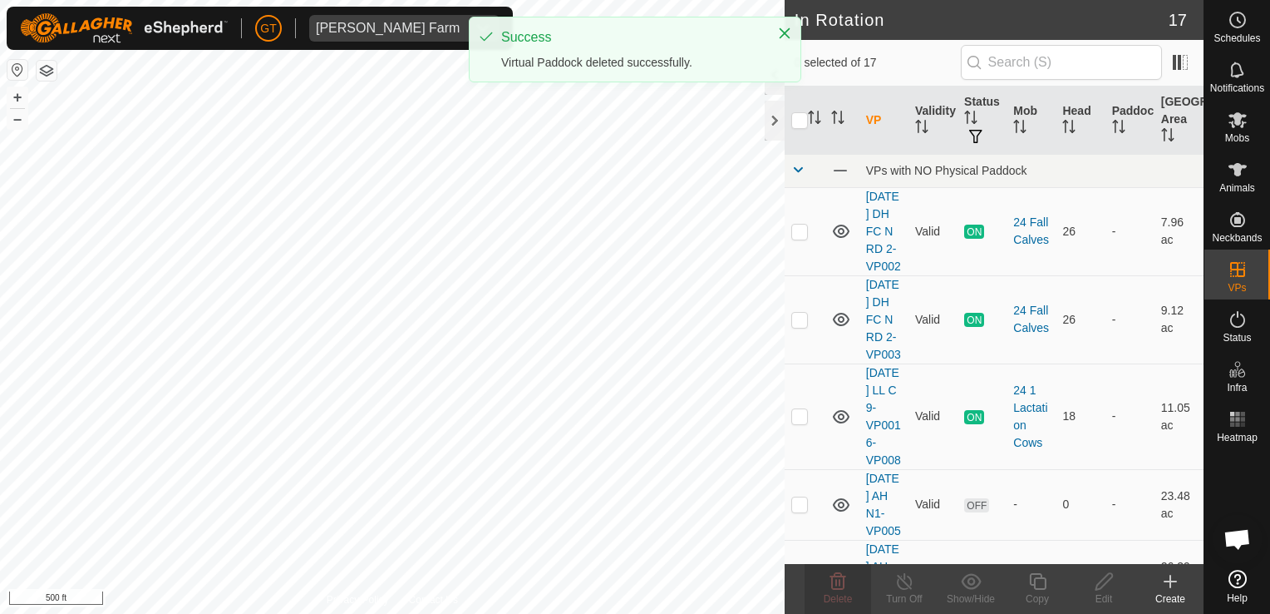
checkbox input "true"
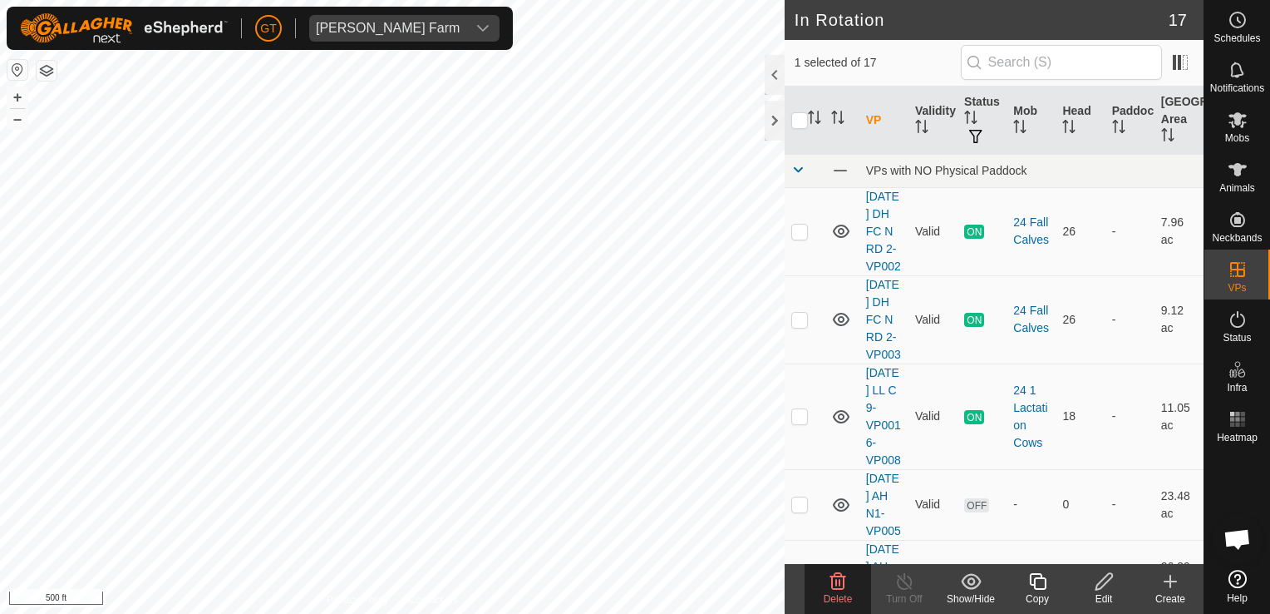
click at [842, 580] on icon at bounding box center [838, 581] width 20 height 20
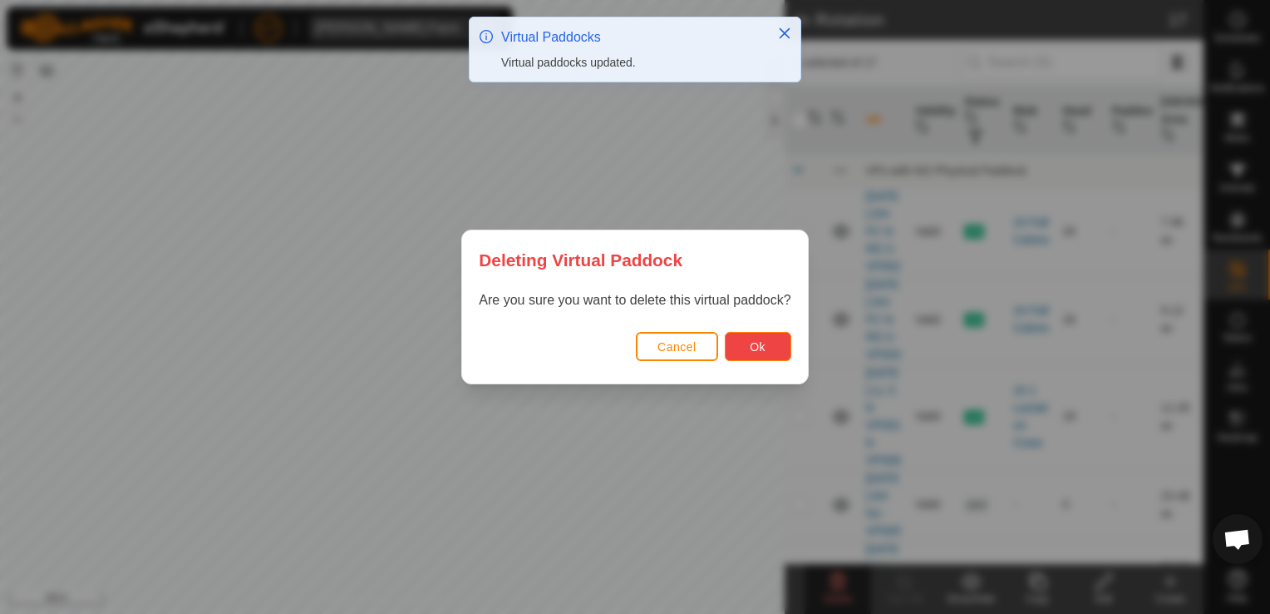
click at [752, 355] on button "Ok" at bounding box center [758, 346] width 67 height 29
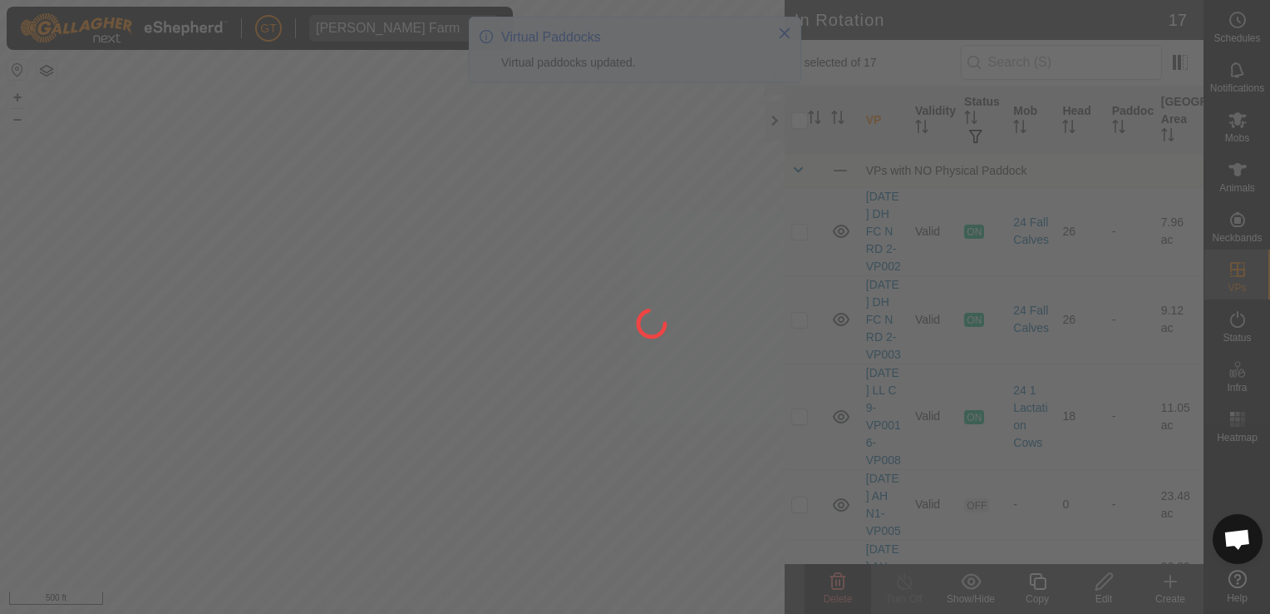
checkbox input "false"
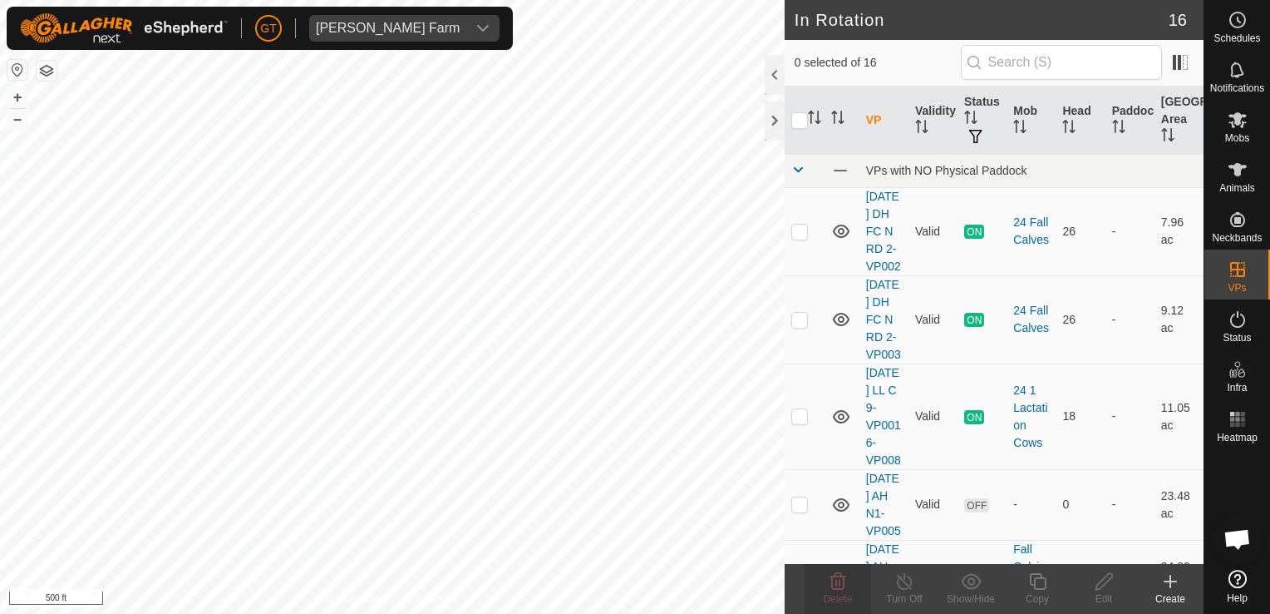
checkbox input "true"
checkbox input "false"
click at [841, 588] on icon at bounding box center [839, 581] width 16 height 17
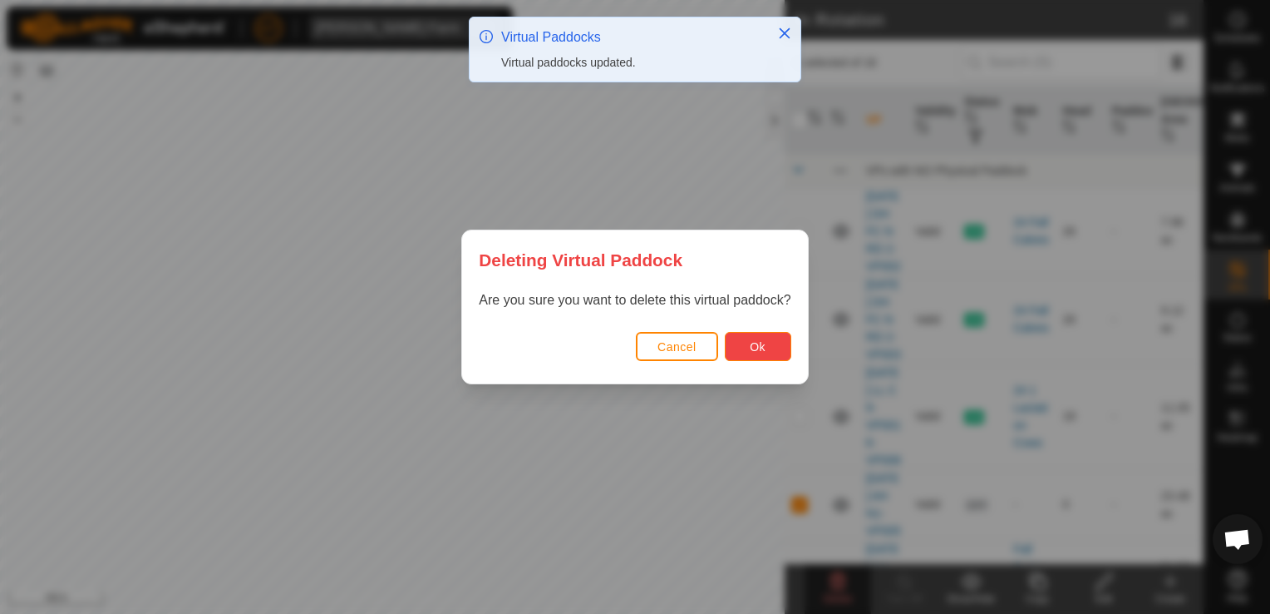
click at [743, 356] on button "Ok" at bounding box center [758, 346] width 67 height 29
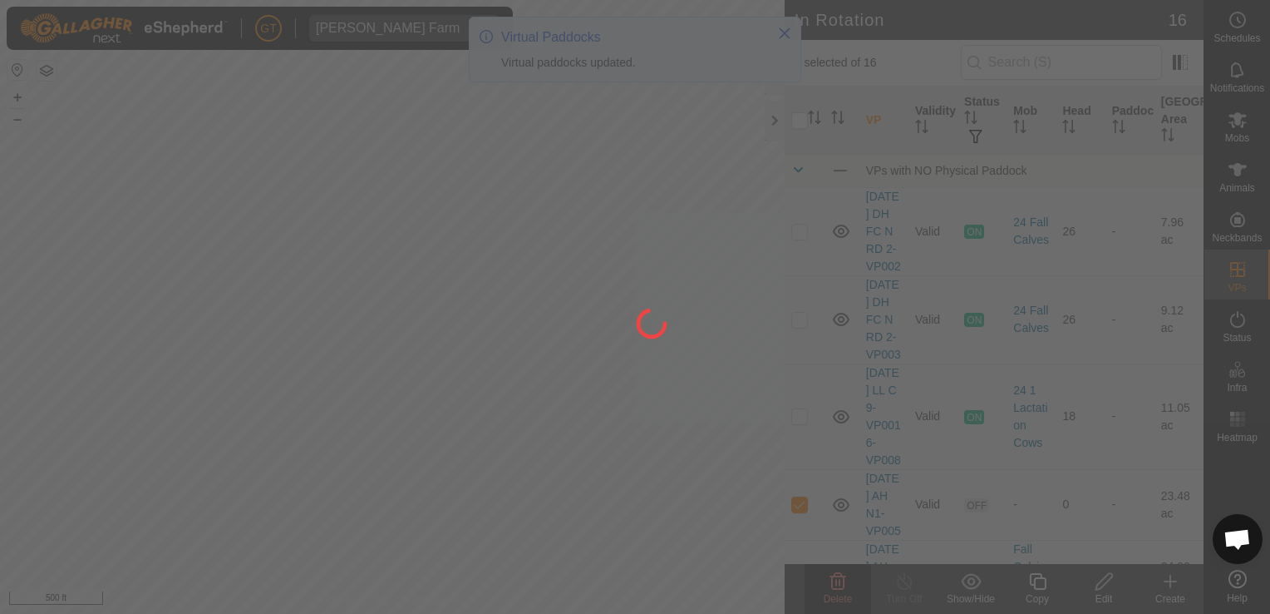
checkbox input "false"
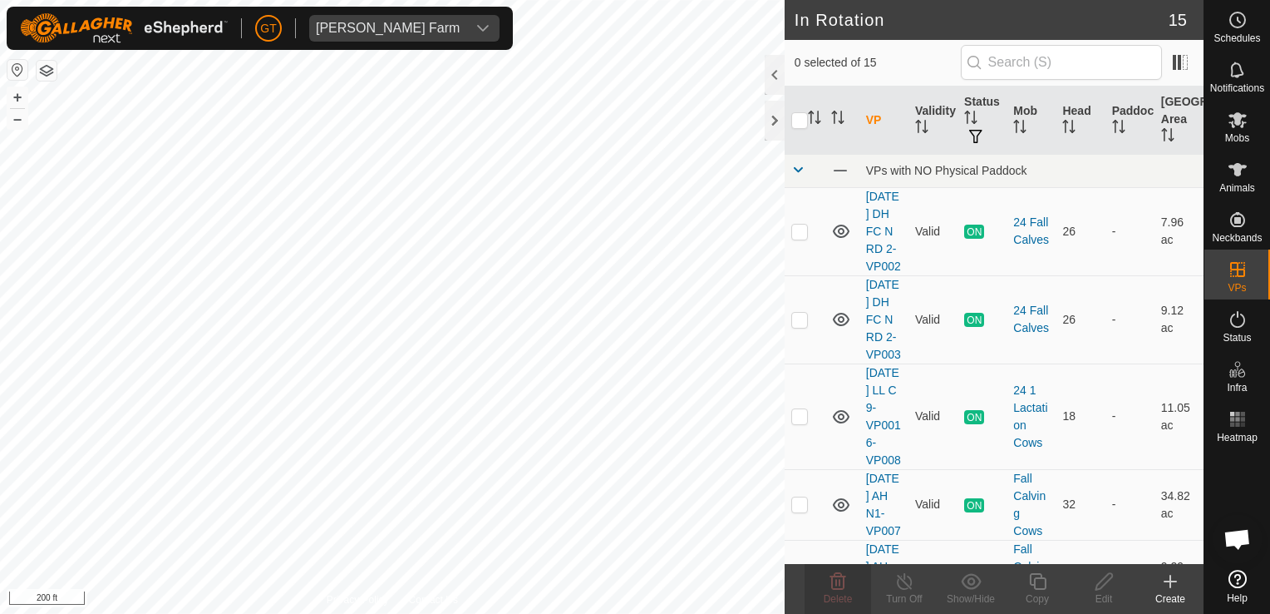
checkbox input "true"
checkbox input "false"
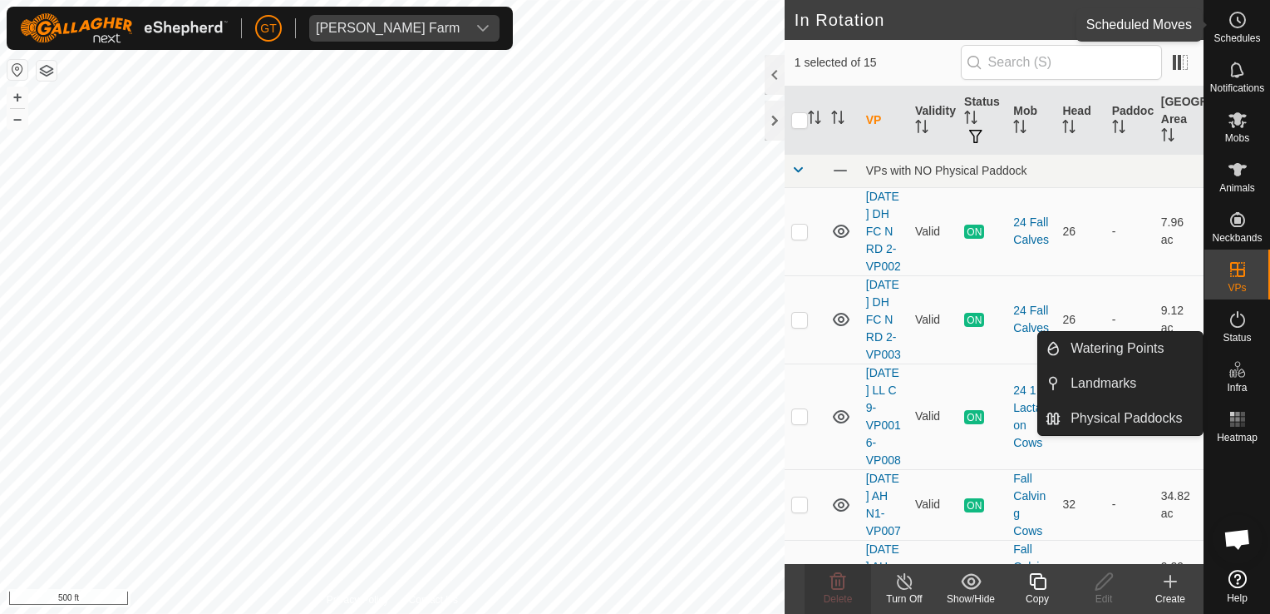
click at [1239, 13] on icon at bounding box center [1238, 20] width 20 height 20
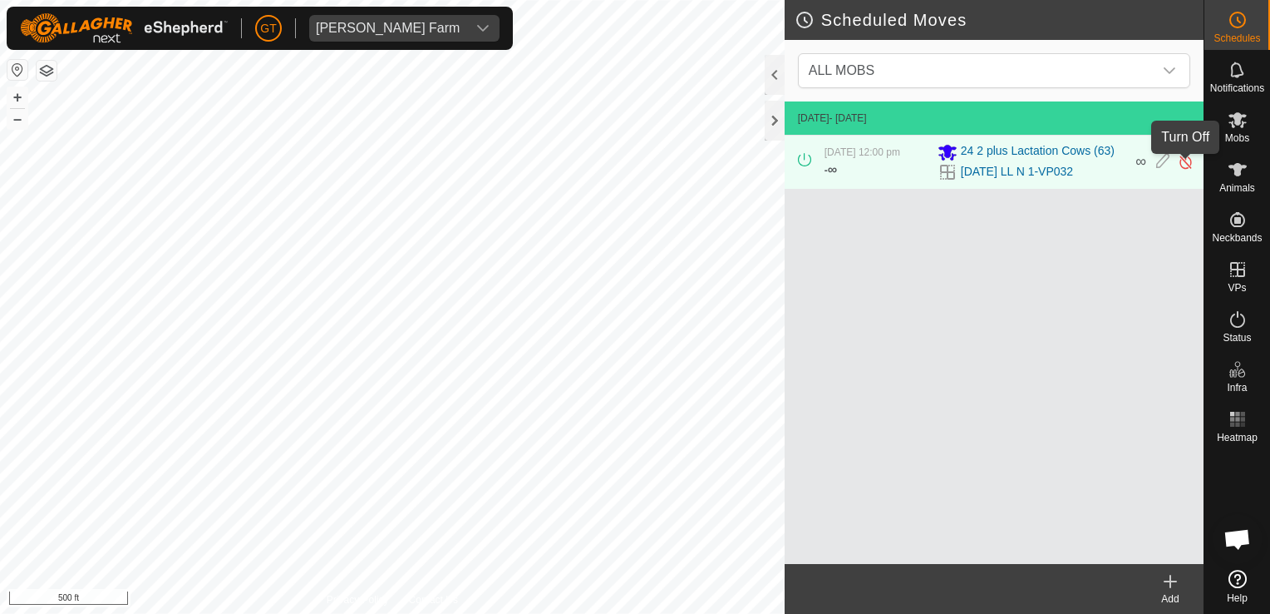
click at [1186, 170] on img at bounding box center [1186, 161] width 16 height 17
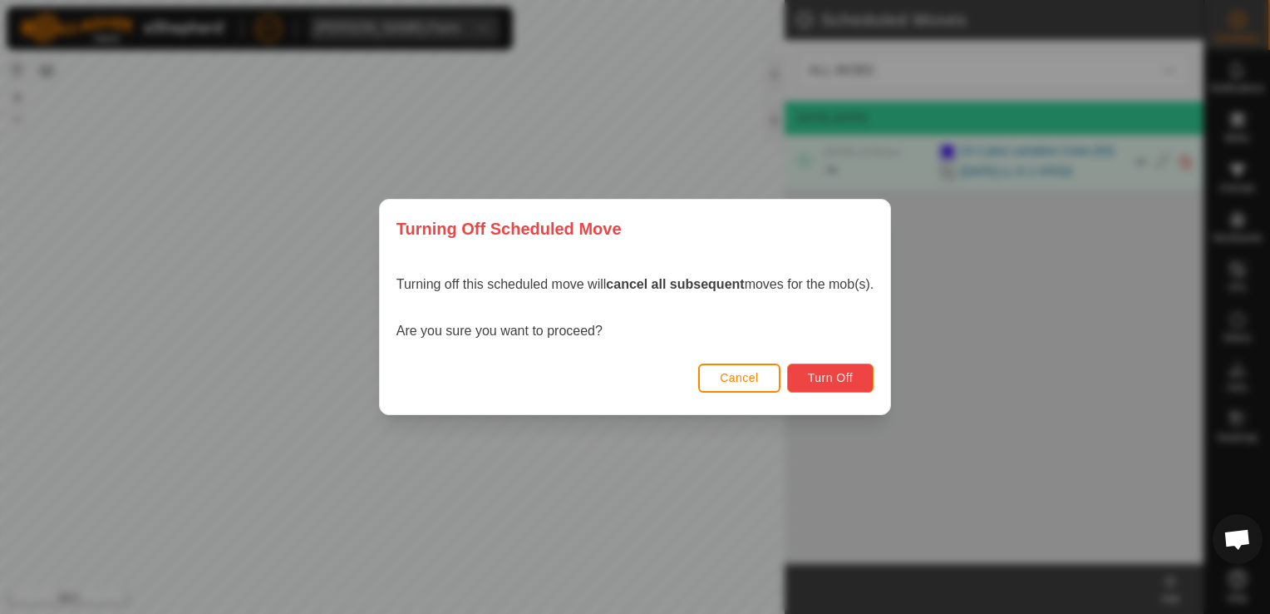
click at [841, 379] on span "Turn Off" at bounding box center [831, 377] width 46 height 13
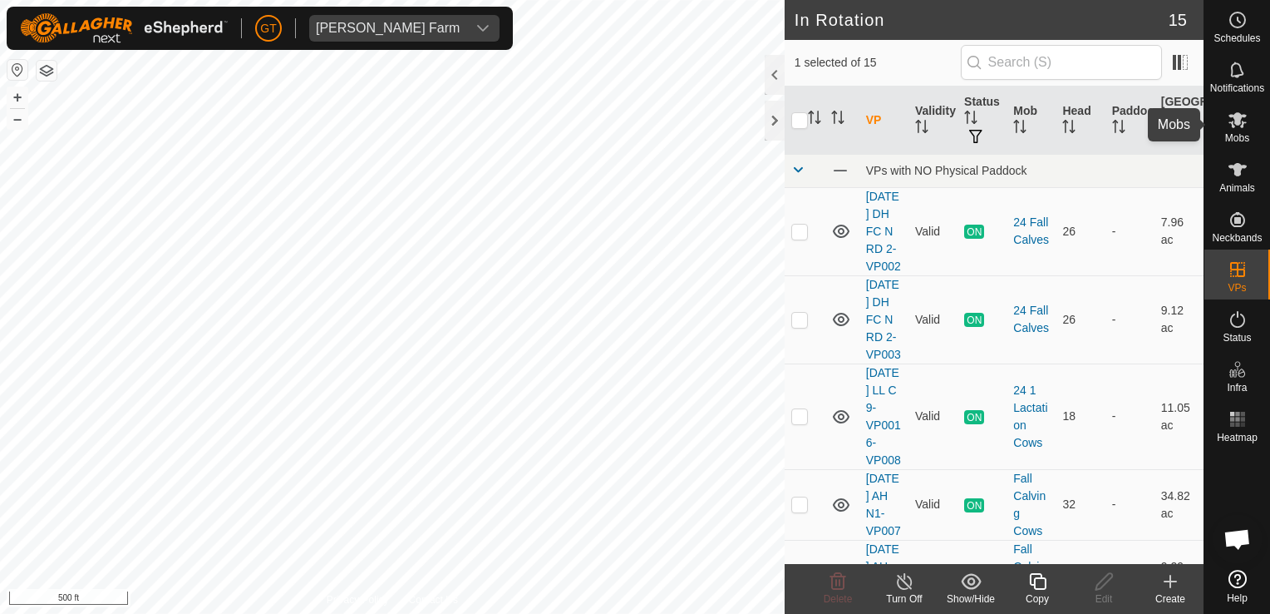
click at [1228, 118] on icon at bounding box center [1238, 120] width 20 height 20
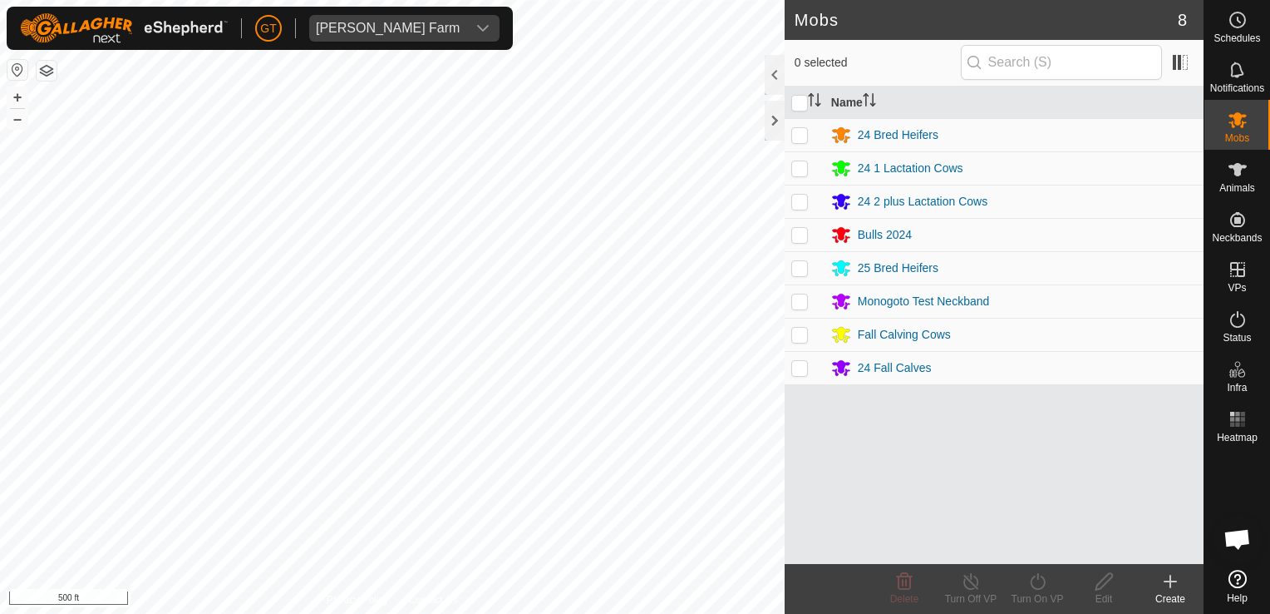
click at [798, 201] on p-checkbox at bounding box center [799, 201] width 17 height 13
checkbox input "true"
click at [1037, 579] on icon at bounding box center [1038, 581] width 21 height 20
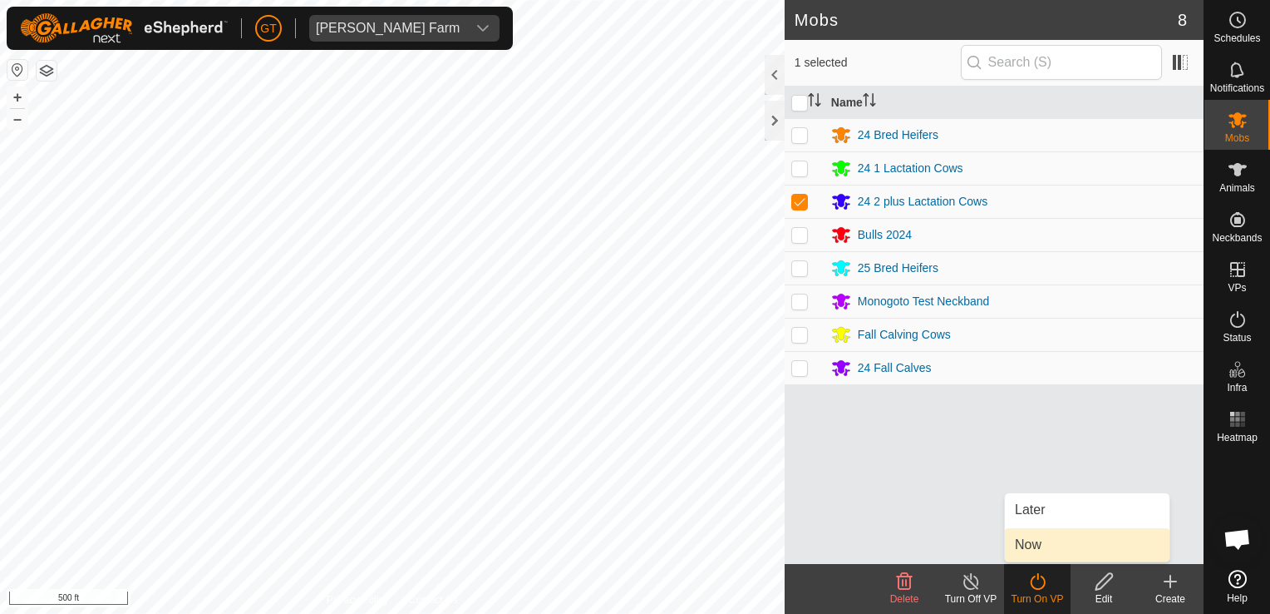
click at [1029, 541] on link "Now" at bounding box center [1087, 544] width 165 height 33
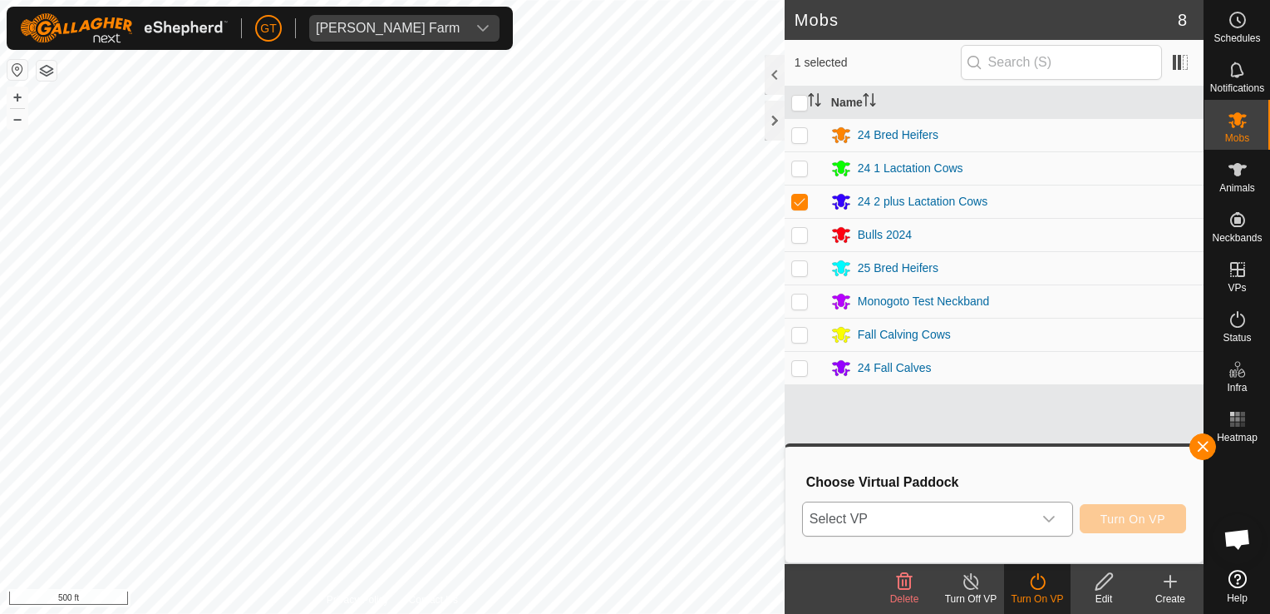
click at [1062, 518] on div "dropdown trigger" at bounding box center [1049, 518] width 33 height 33
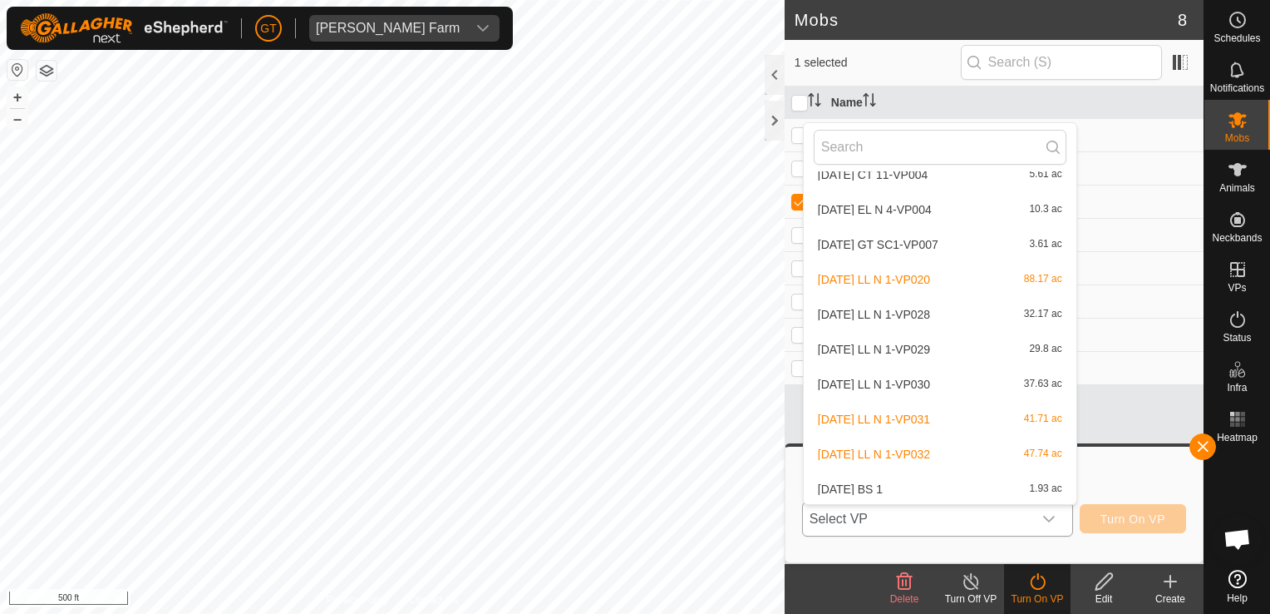
scroll to position [228, 0]
click at [945, 457] on li "[DATE] LL N 1-VP032 47.74 ac" at bounding box center [940, 452] width 273 height 33
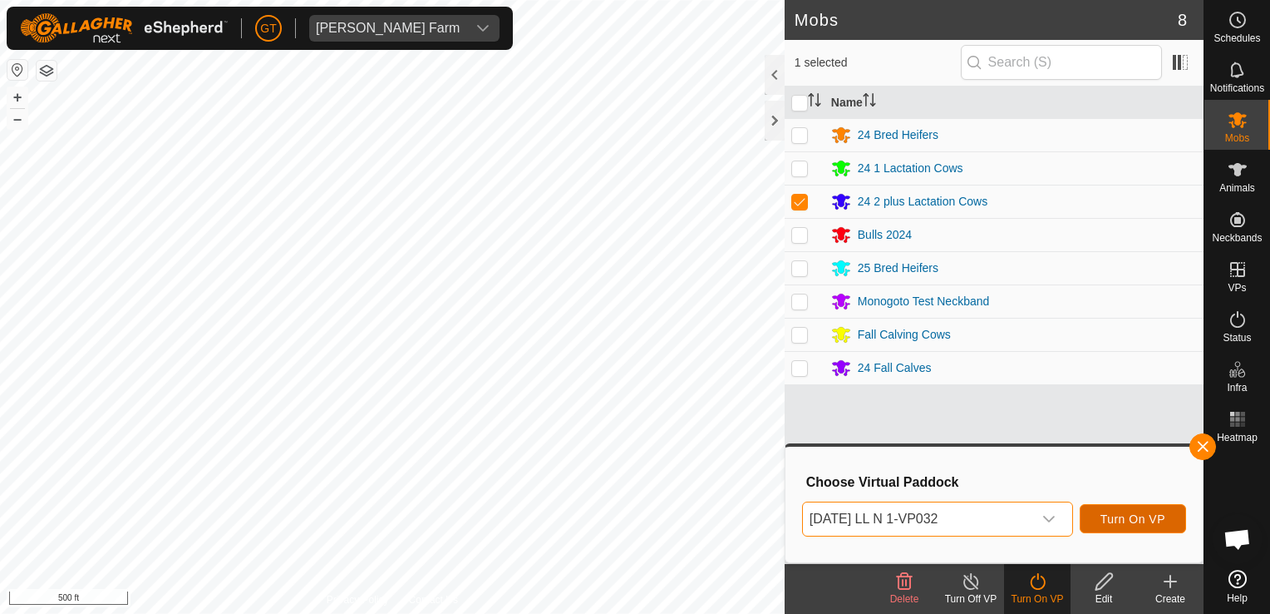
click at [1147, 515] on span "Turn On VP" at bounding box center [1133, 518] width 65 height 13
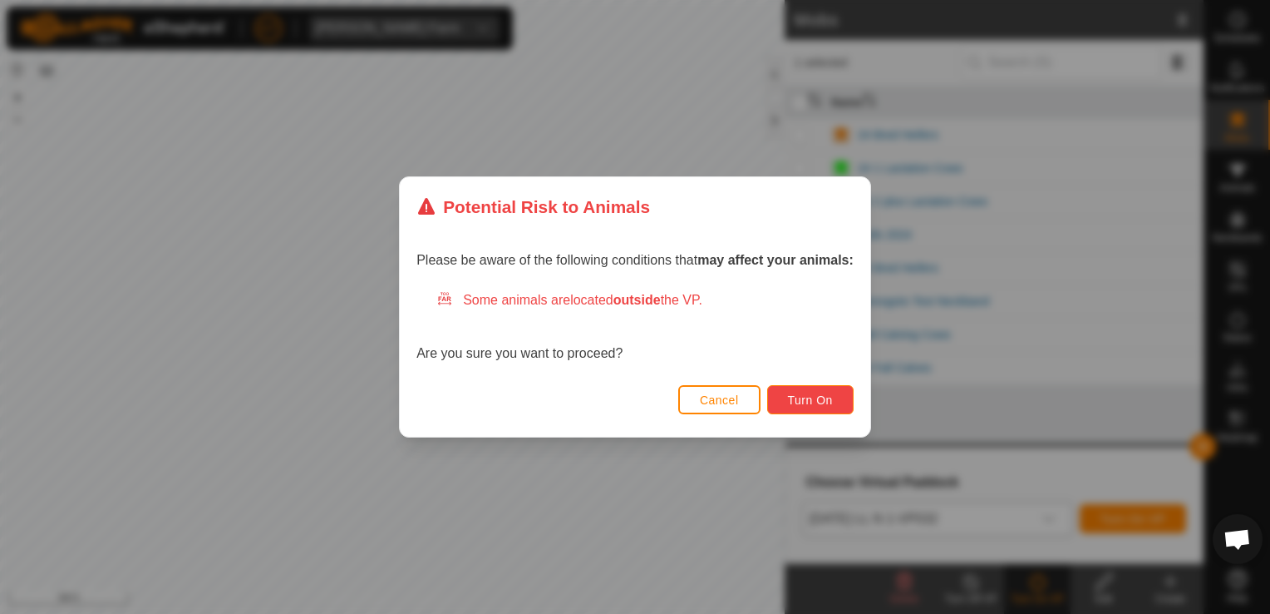
click at [837, 412] on button "Turn On" at bounding box center [810, 399] width 86 height 29
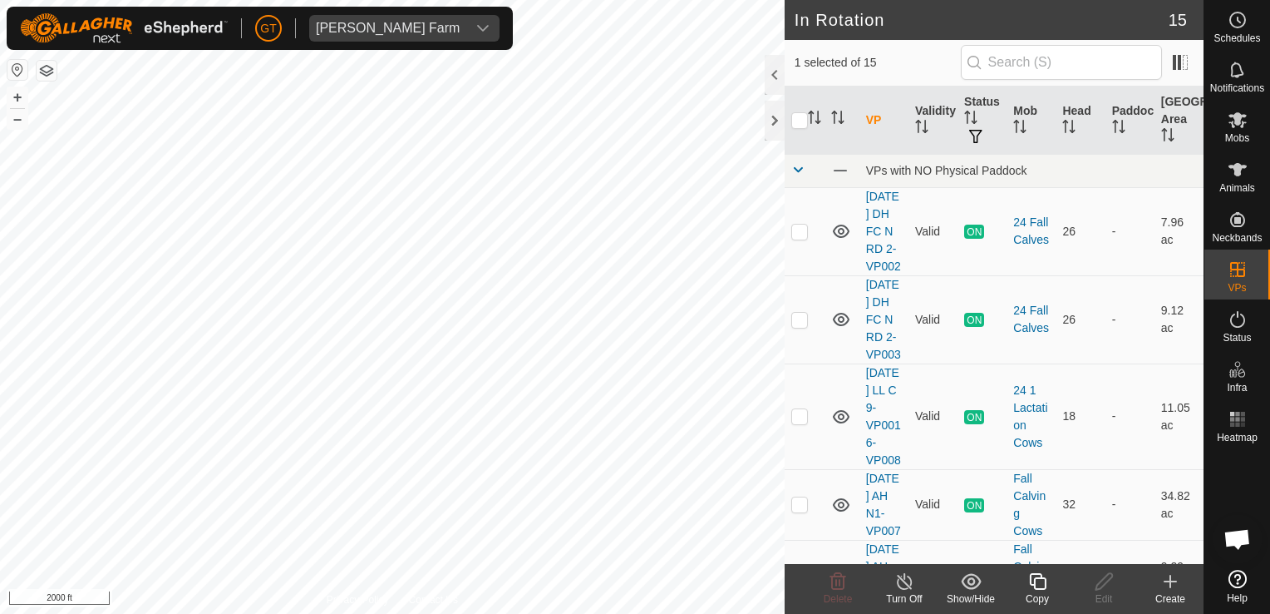
click at [540, 613] on html "[PERSON_NAME] Farm Schedules Notifications Mobs Animals Neckbands VPs Status In…" at bounding box center [635, 307] width 1270 height 614
checkbox input "false"
checkbox input "true"
click at [1034, 581] on icon at bounding box center [1037, 581] width 17 height 17
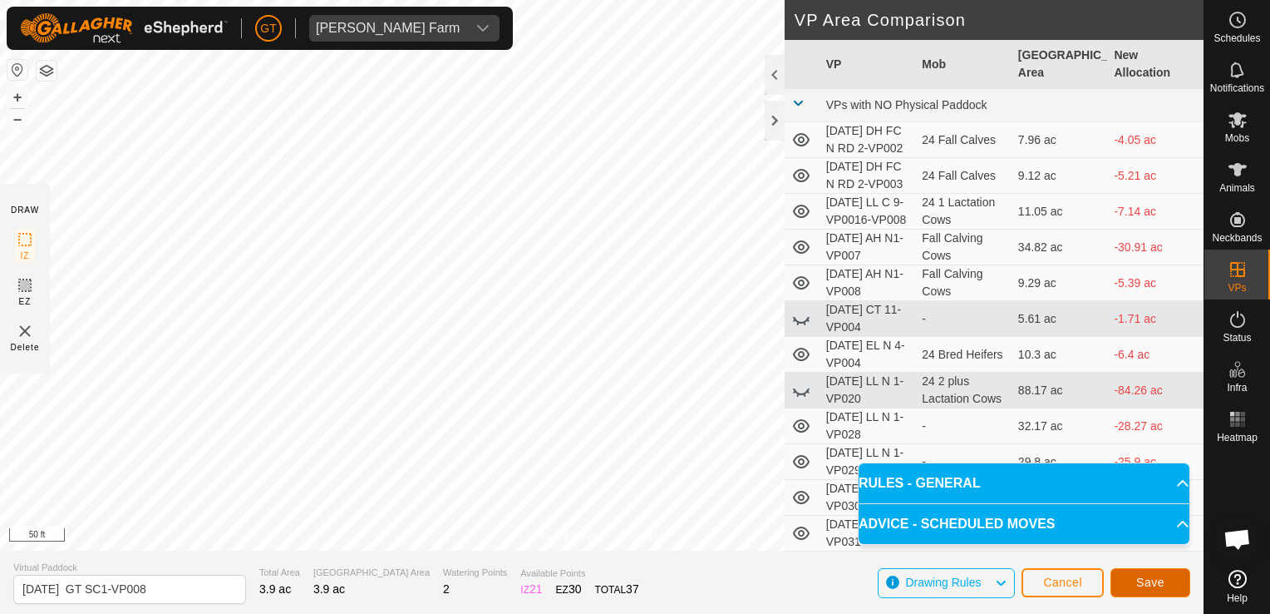
click at [1131, 577] on button "Save" at bounding box center [1151, 582] width 80 height 29
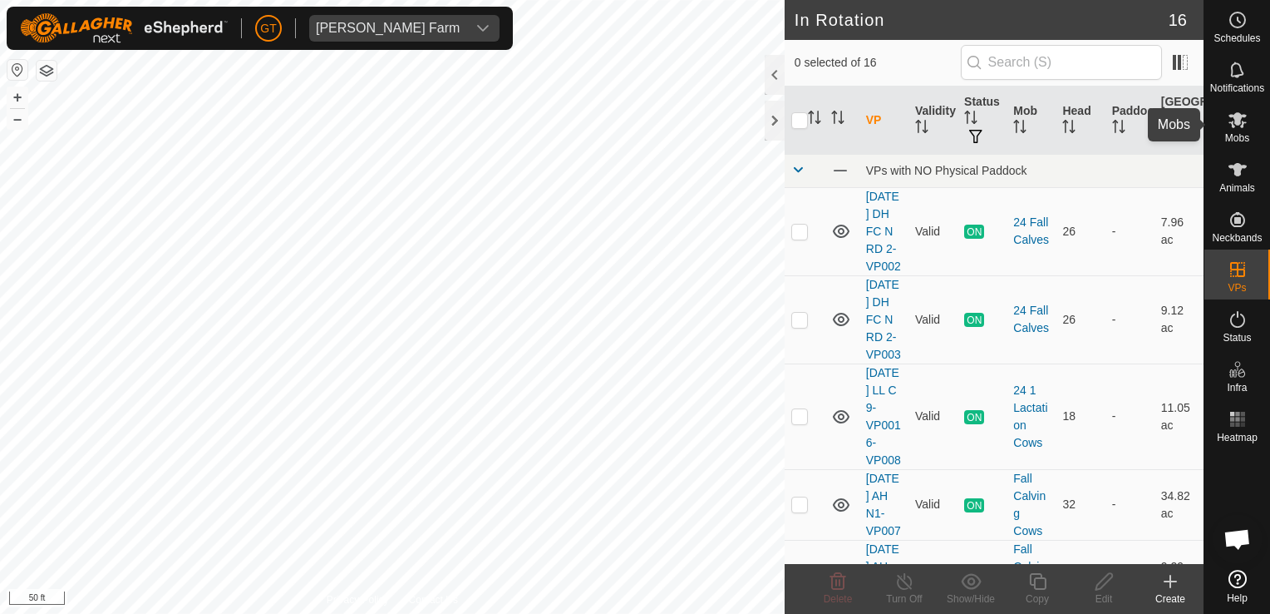
click at [1236, 116] on icon at bounding box center [1238, 120] width 18 height 16
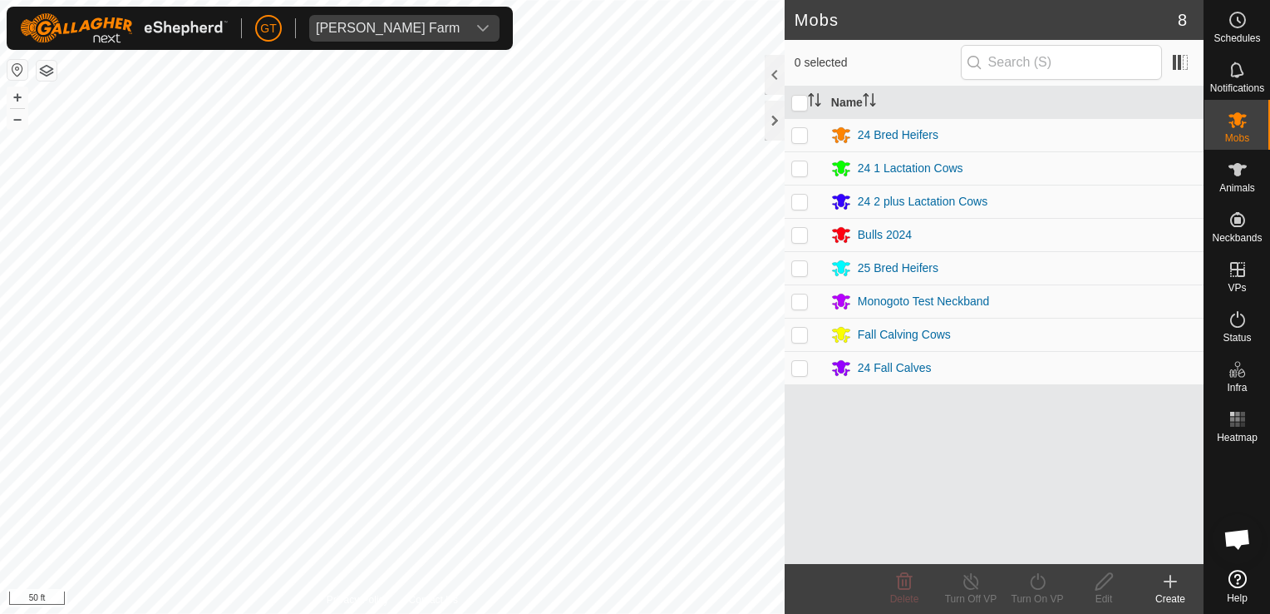
click at [796, 263] on p-checkbox at bounding box center [799, 267] width 17 height 13
checkbox input "true"
click at [1034, 582] on icon at bounding box center [1038, 581] width 21 height 20
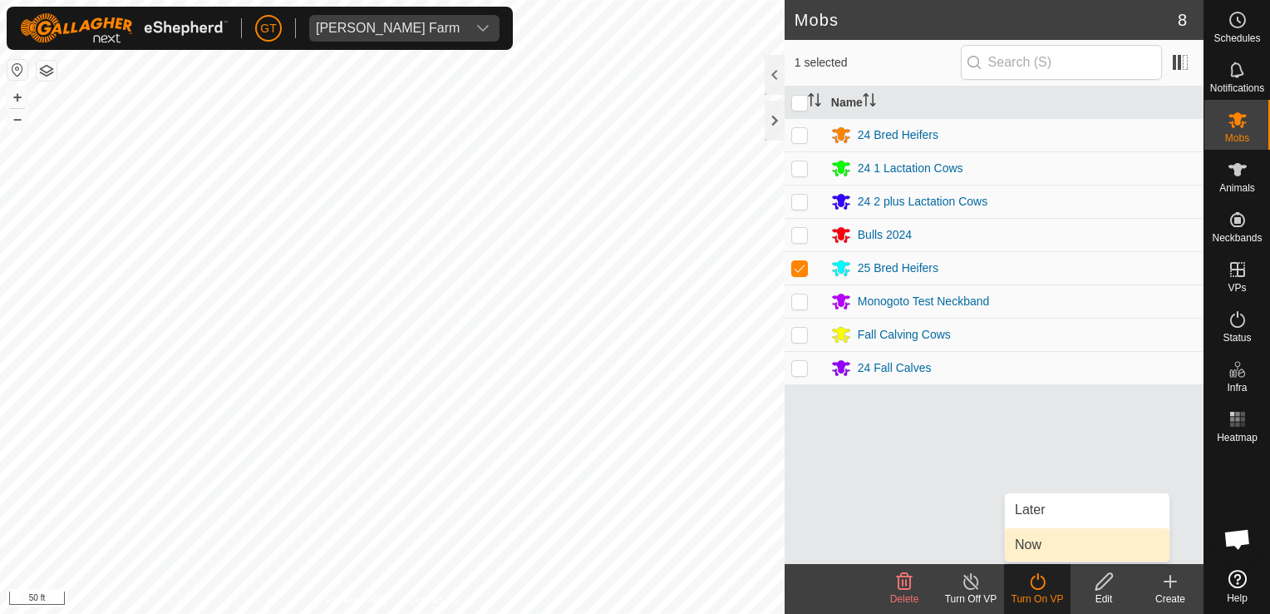
click at [1048, 540] on link "Now" at bounding box center [1087, 544] width 165 height 33
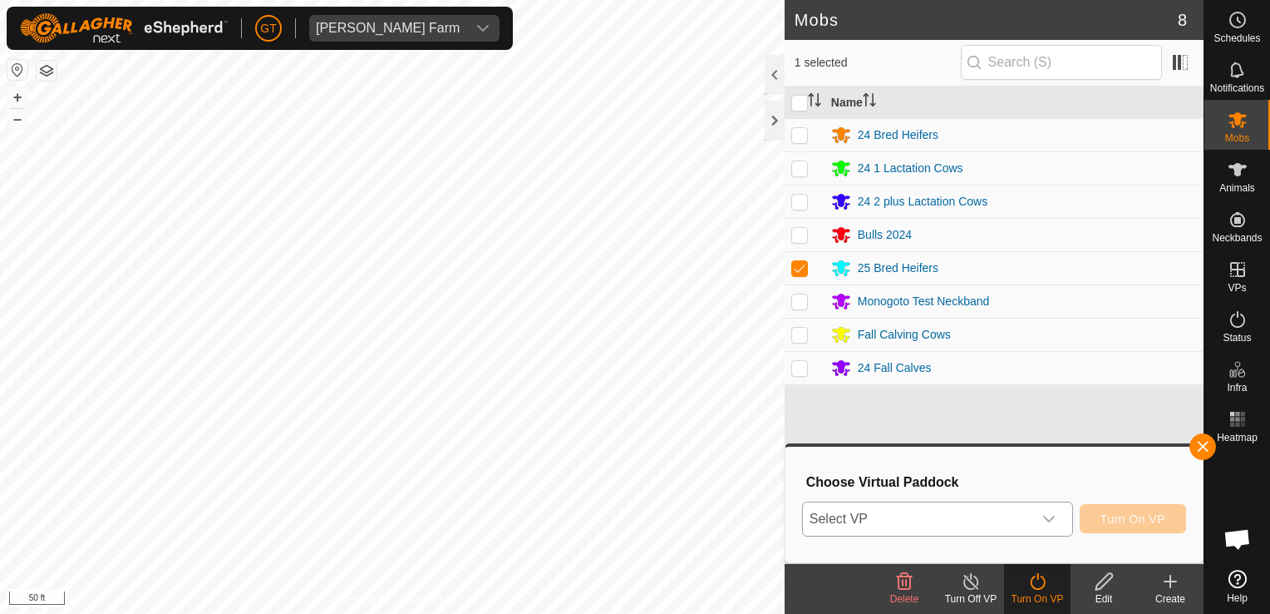
click at [1056, 519] on icon "dropdown trigger" at bounding box center [1049, 518] width 13 height 13
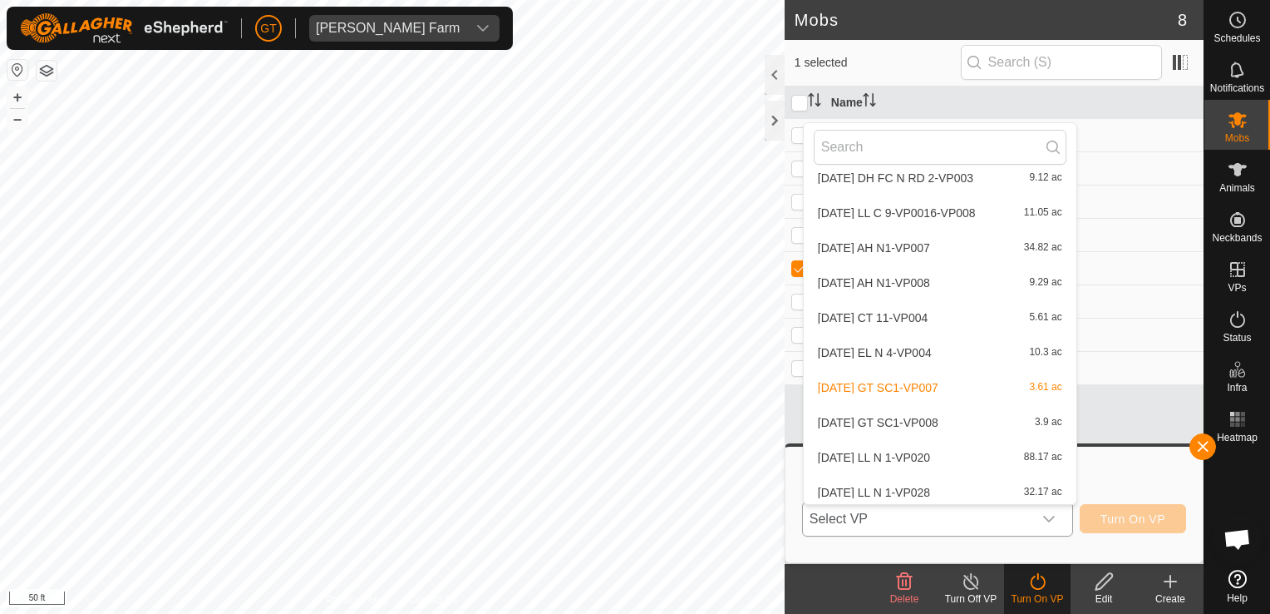
scroll to position [88, 0]
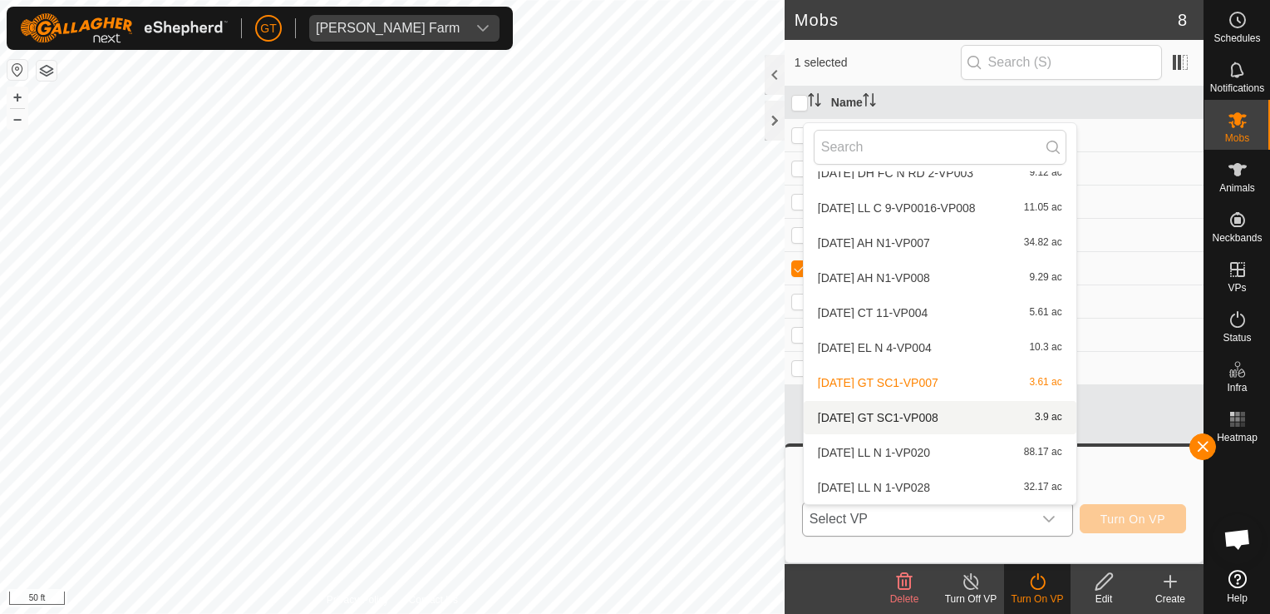
click at [912, 422] on li "[DATE] GT SC1-VP008 3.9 ac" at bounding box center [940, 417] width 273 height 33
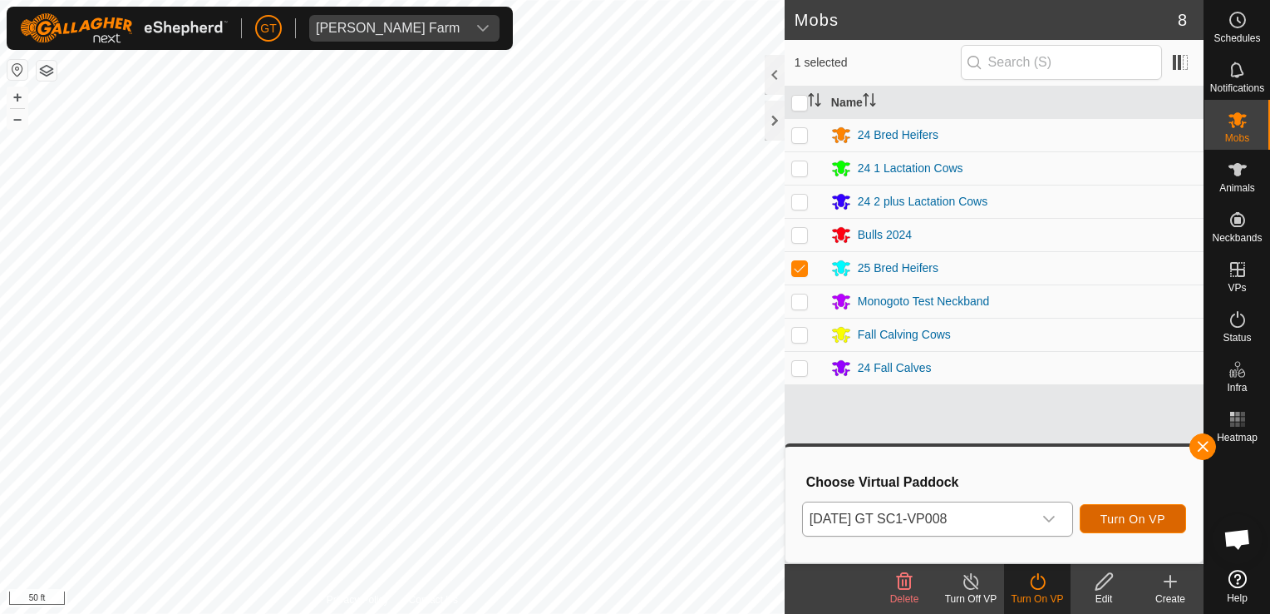
click at [1139, 521] on span "Turn On VP" at bounding box center [1133, 518] width 65 height 13
